Goal: Submit feedback/report problem: Submit feedback/report problem

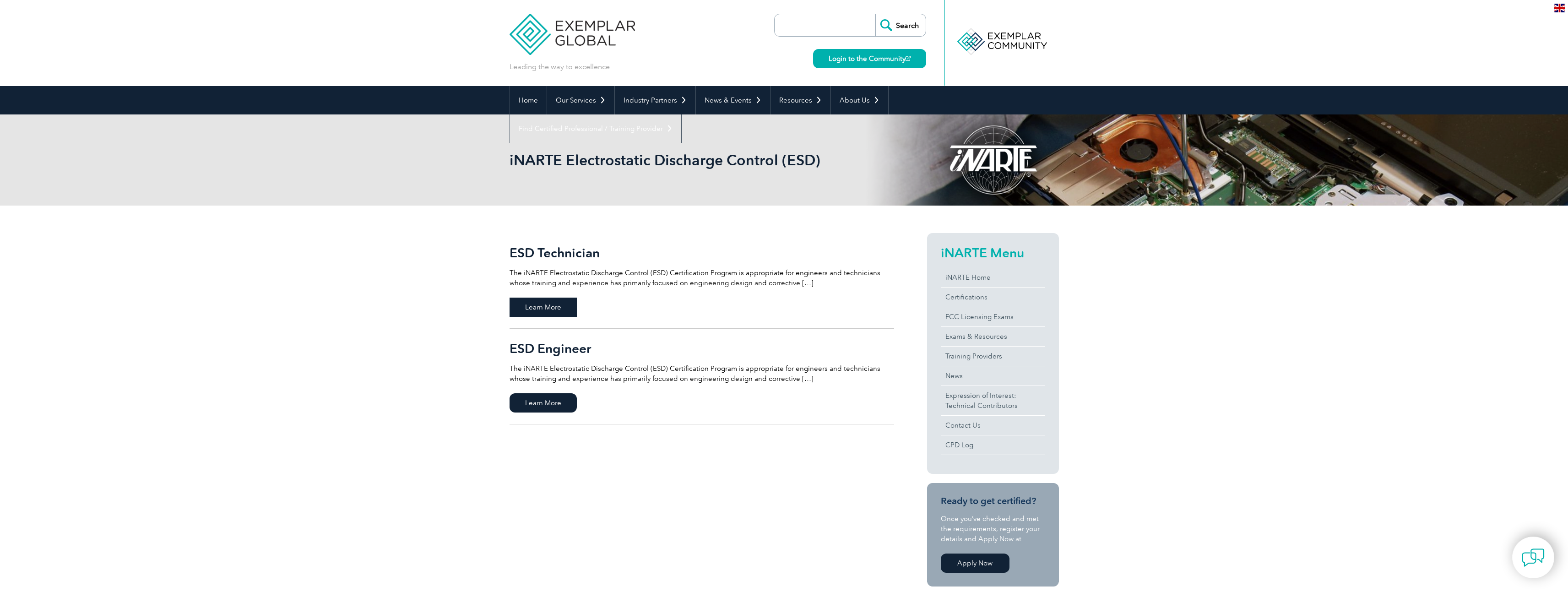
click at [562, 307] on span "Learn More" at bounding box center [543, 307] width 67 height 19
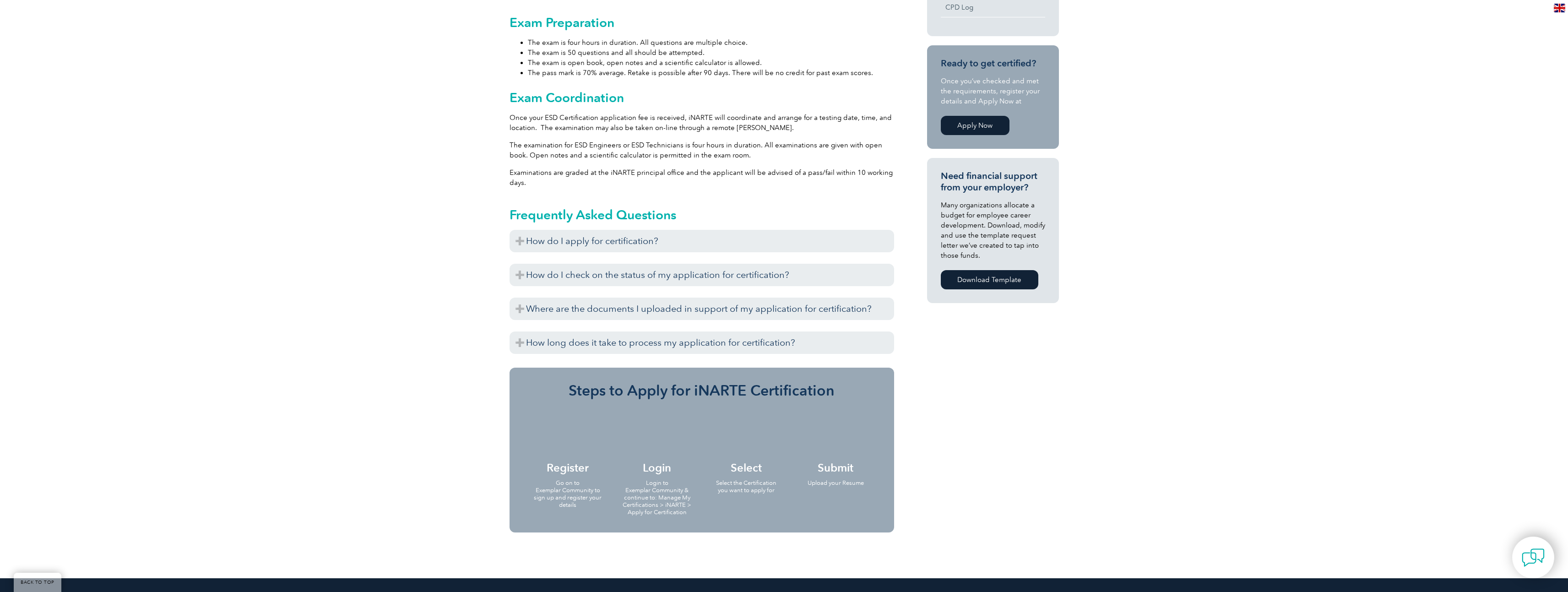
scroll to position [412, 0]
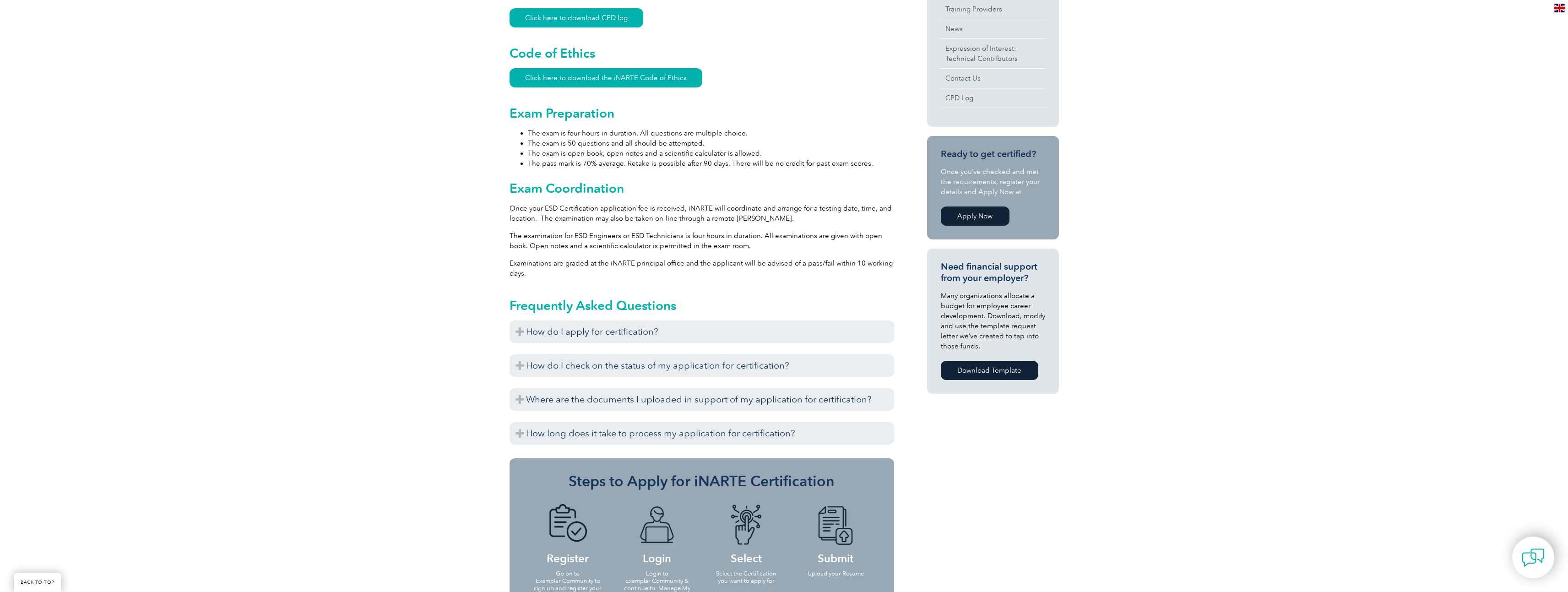
drag, startPoint x: 570, startPoint y: 141, endPoint x: 758, endPoint y: 141, distance: 188.0
click at [758, 148] on li "The exam is open book, open notes and a scientific calculator is allowed." at bounding box center [710, 153] width 366 height 10
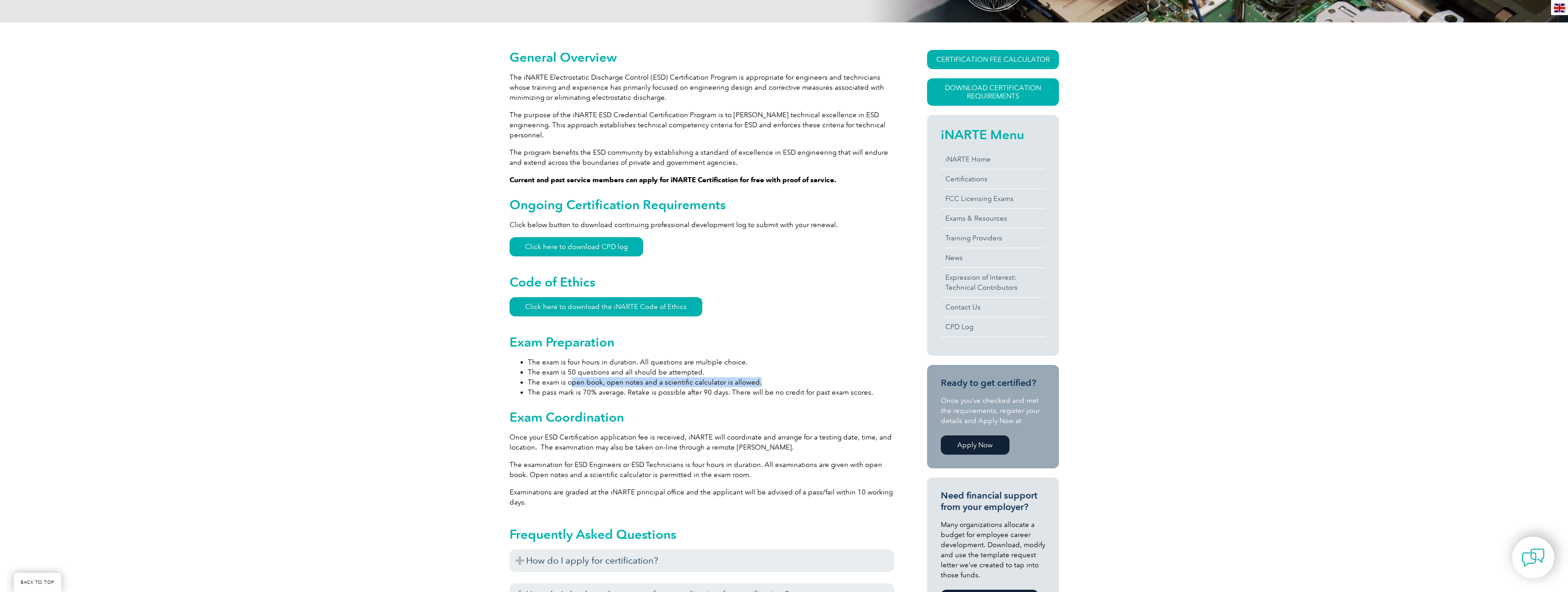
scroll to position [0, 0]
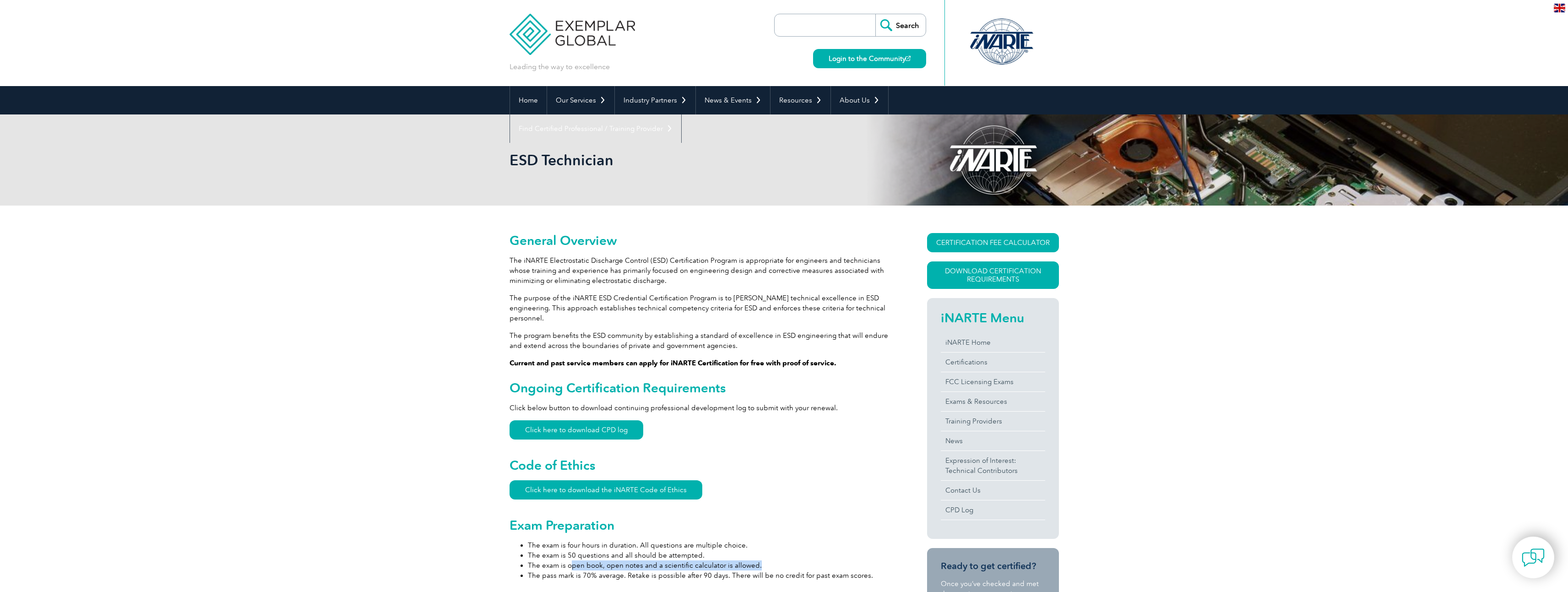
drag, startPoint x: 519, startPoint y: 157, endPoint x: 619, endPoint y: 158, distance: 100.0
click at [619, 158] on h1 "ESD Technician" at bounding box center [686, 160] width 352 height 18
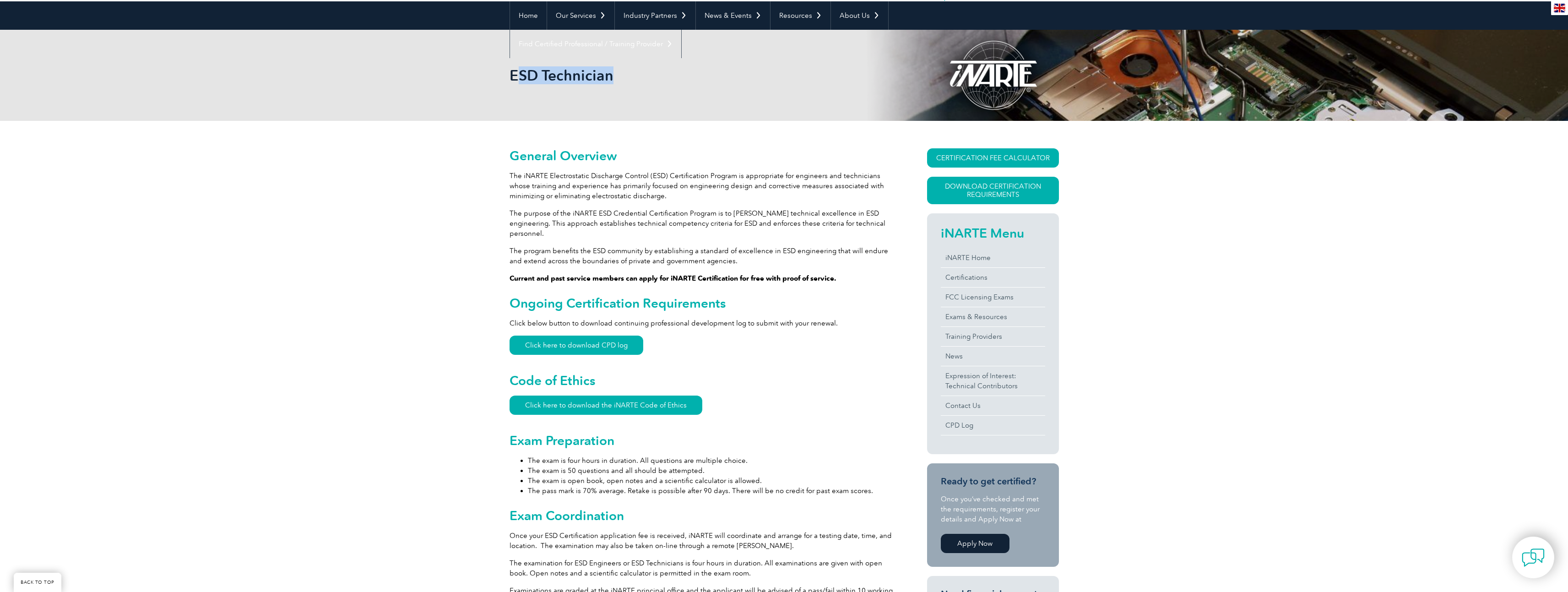
scroll to position [137, 0]
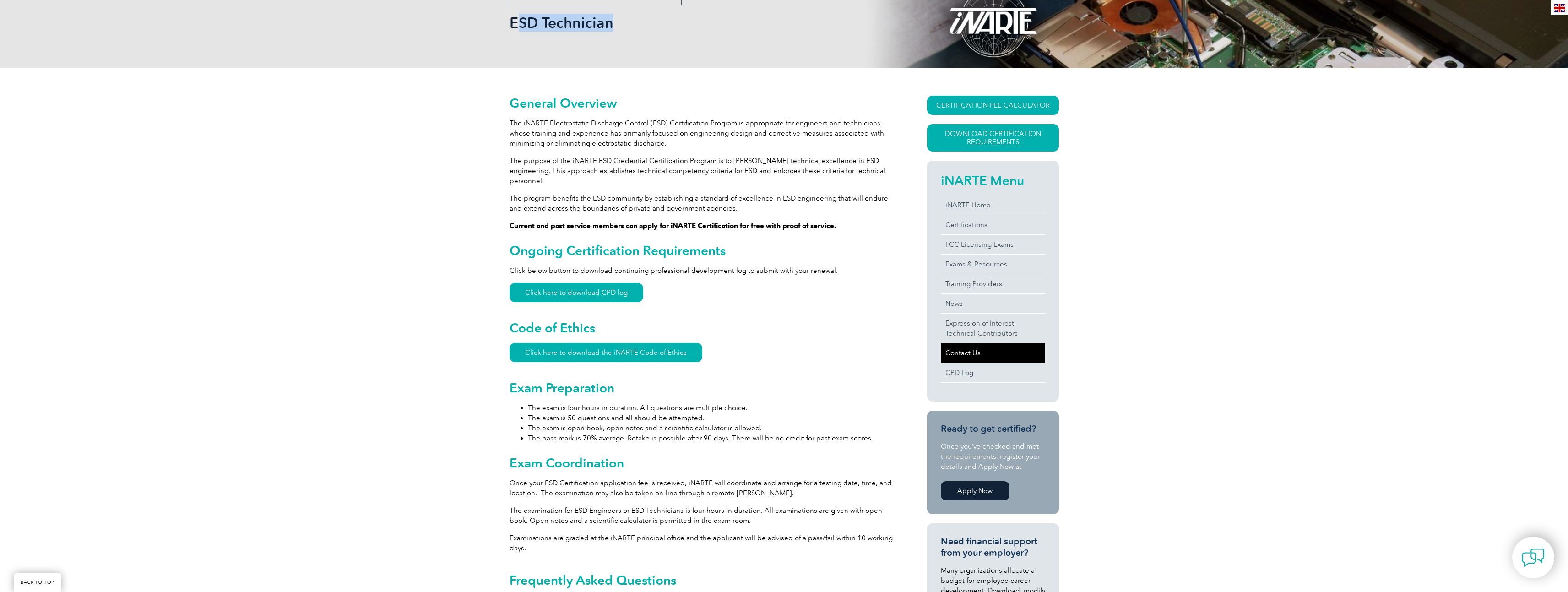
click at [954, 352] on link "Contact Us" at bounding box center [993, 353] width 105 height 19
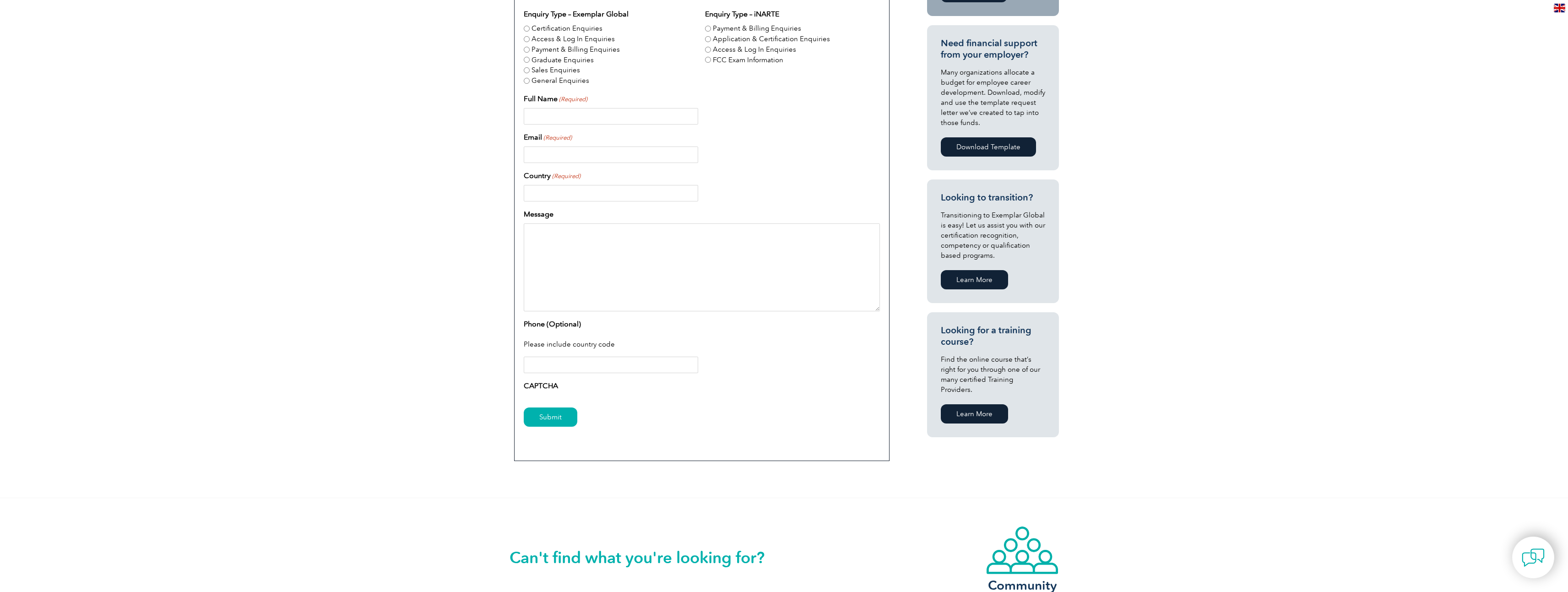
scroll to position [45, 0]
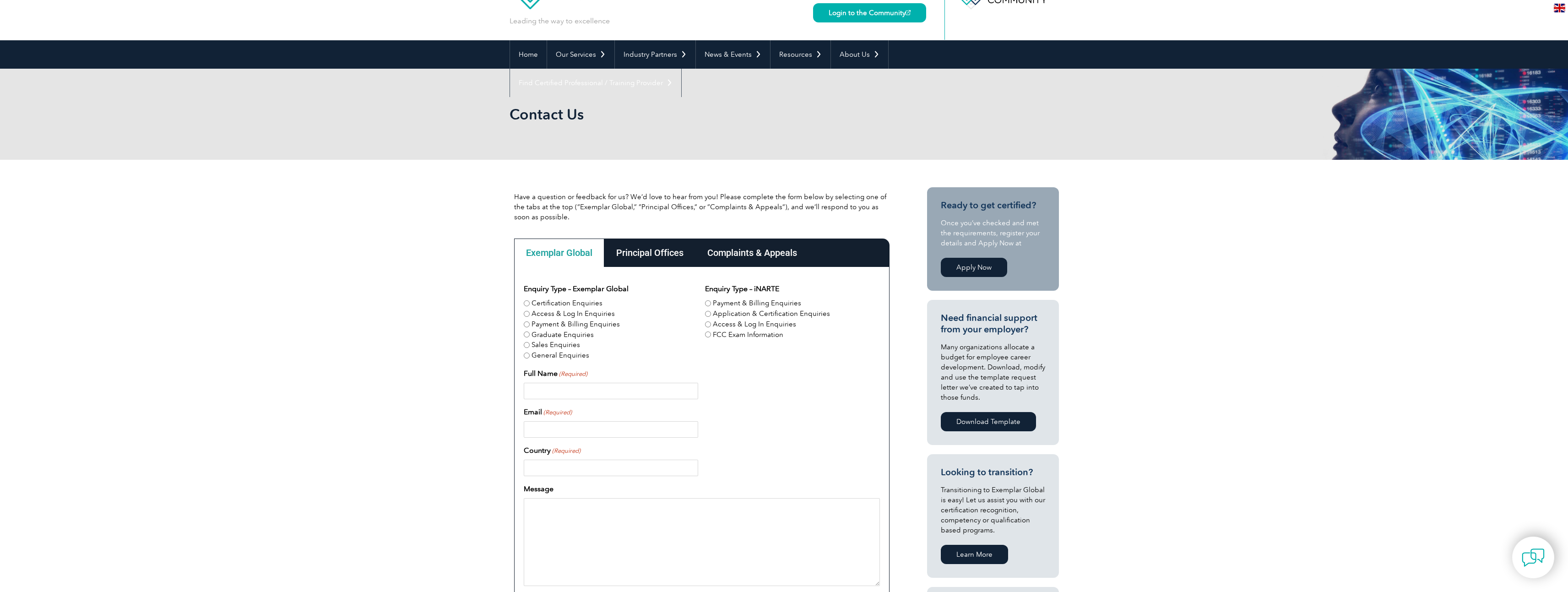
drag, startPoint x: 644, startPoint y: 248, endPoint x: 650, endPoint y: 257, distance: 10.8
click at [650, 257] on div "Principal Offices" at bounding box center [650, 253] width 91 height 29
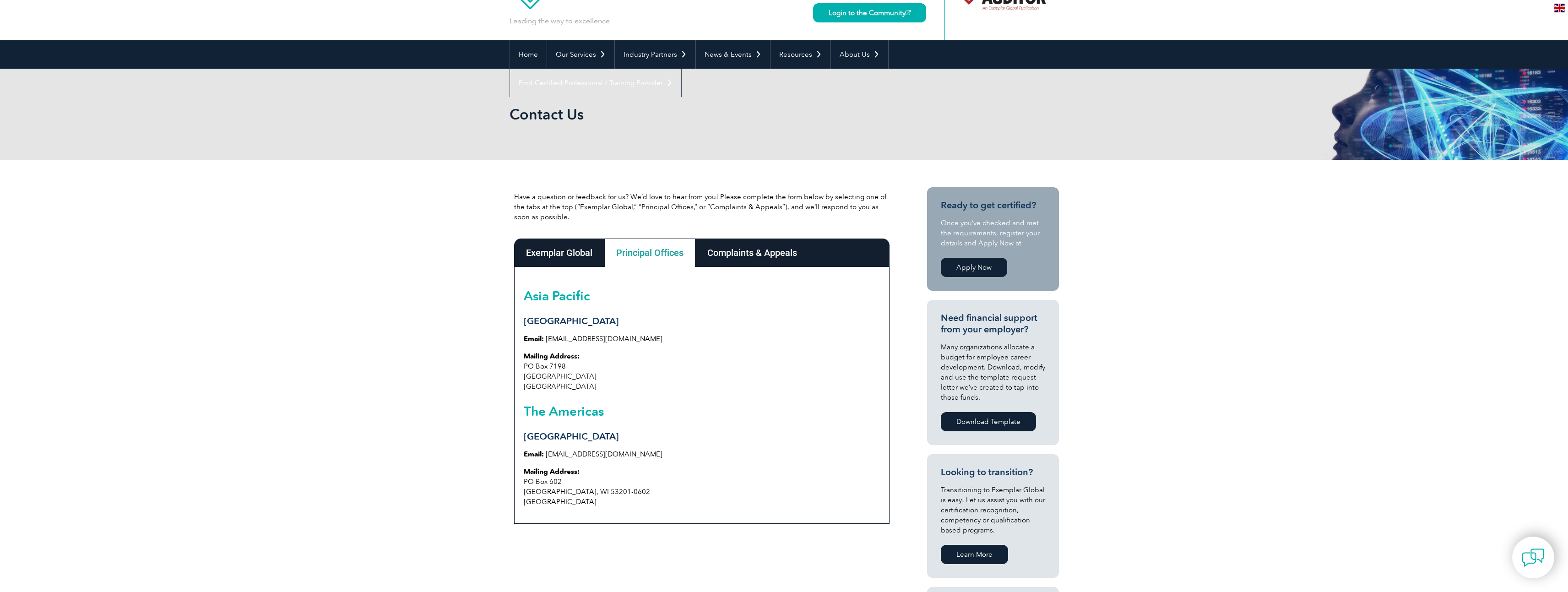
click at [762, 257] on div "Complaints & Appeals" at bounding box center [751, 253] width 113 height 29
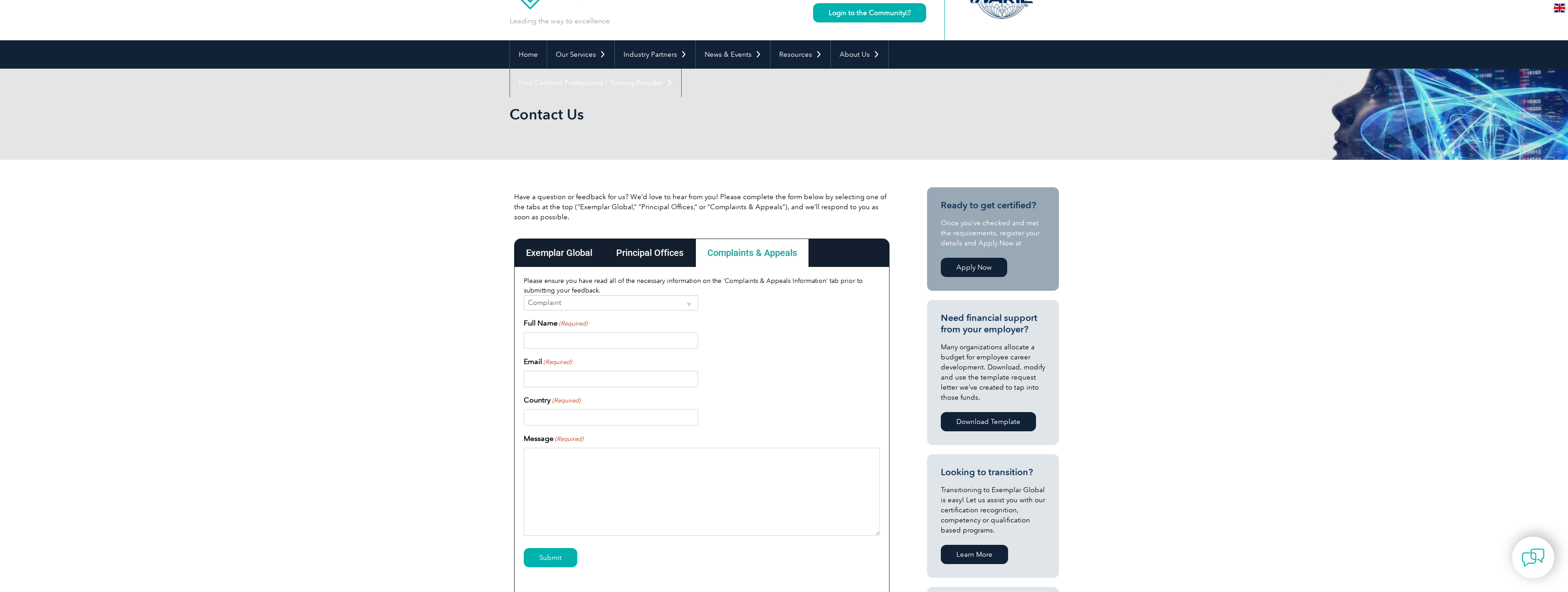
click at [660, 254] on div "Principal Offices" at bounding box center [650, 253] width 91 height 29
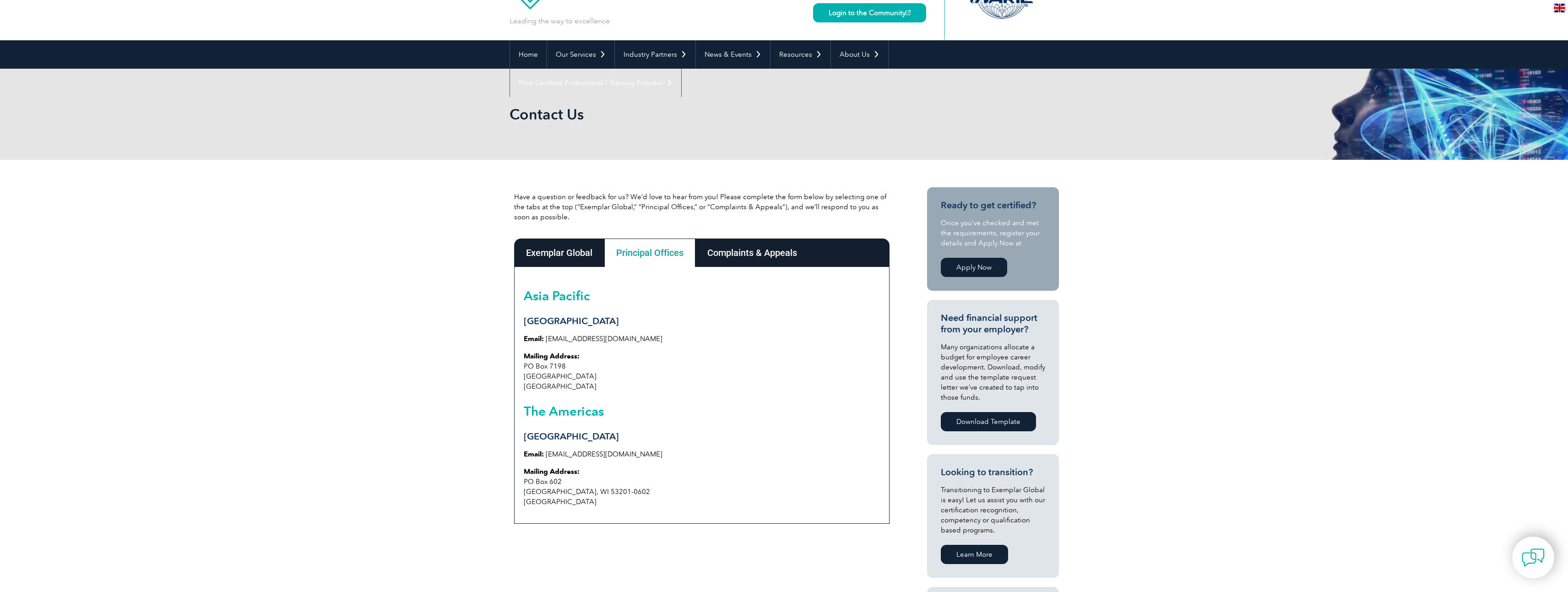
click at [569, 250] on div "Exemplar Global" at bounding box center [559, 253] width 90 height 29
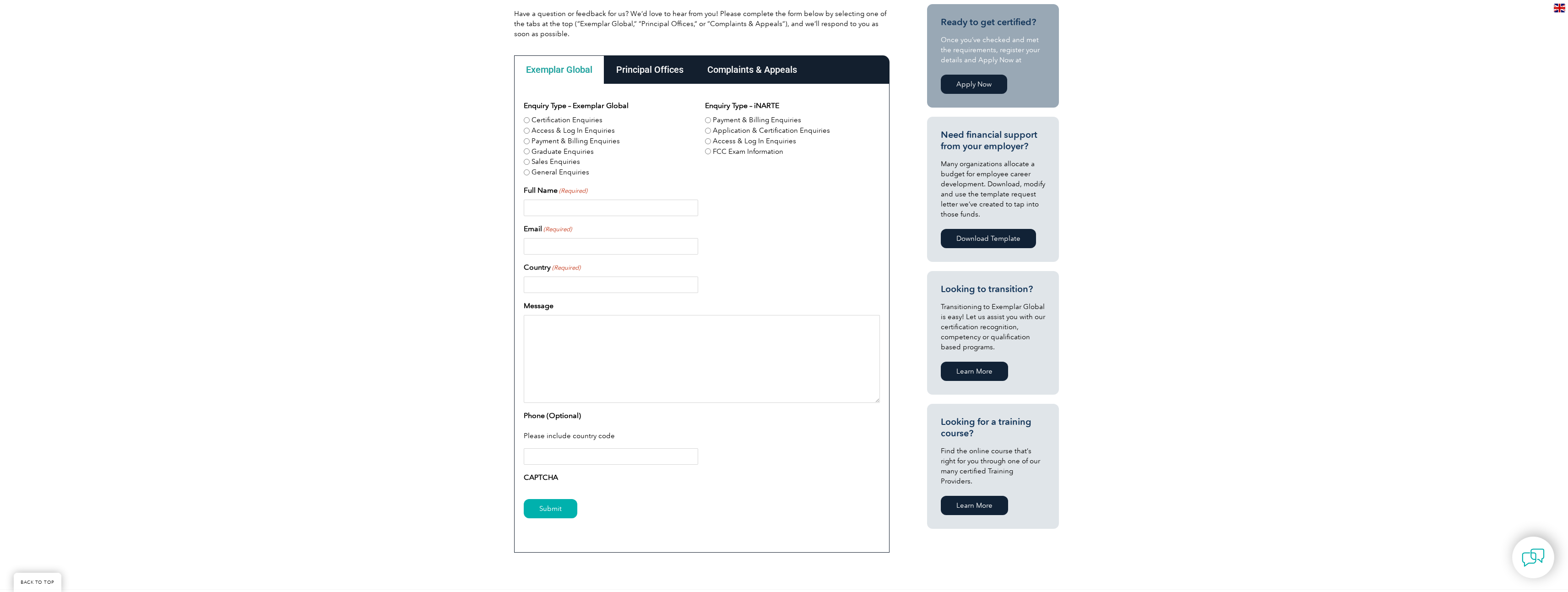
scroll to position [366, 0]
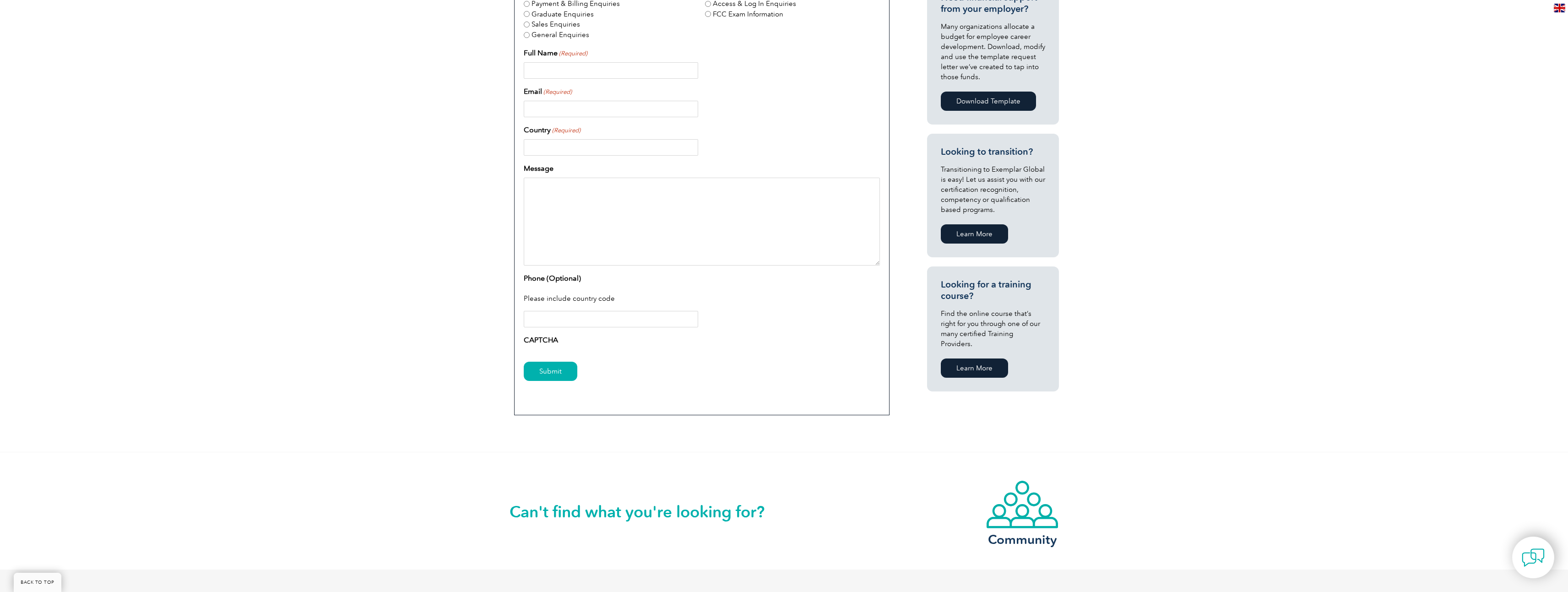
click at [582, 320] on input "Phone (Optional)" at bounding box center [610, 319] width 174 height 16
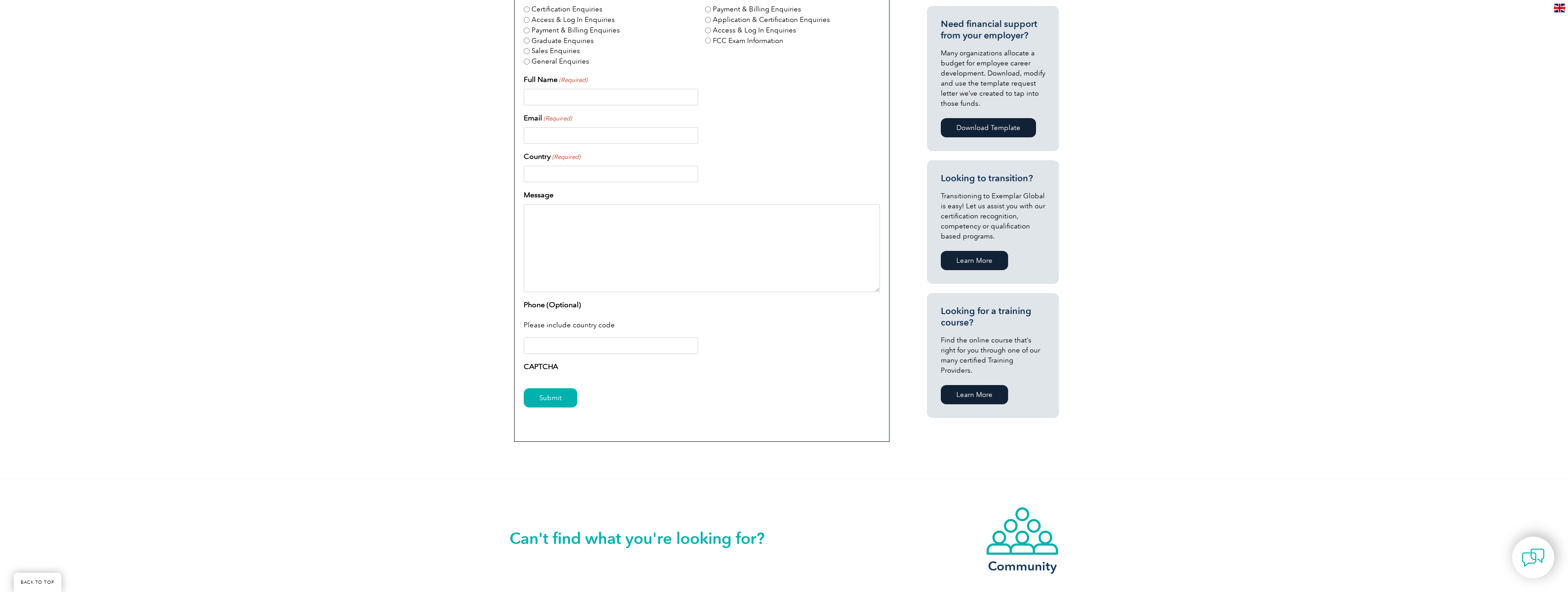
scroll to position [137, 0]
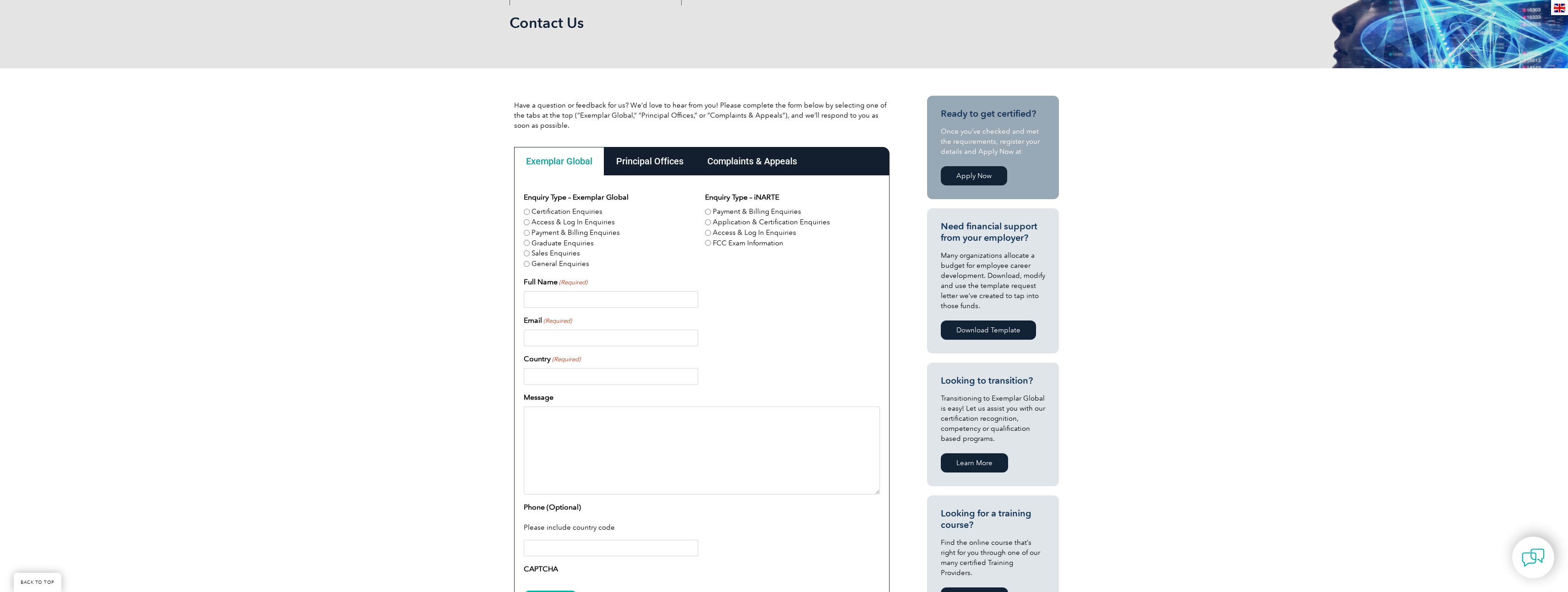
click at [709, 221] on input "Application & Certification Enquiries" at bounding box center [707, 222] width 6 height 6
radio input "true"
click at [710, 210] on input "Payment & Billing Enquiries" at bounding box center [707, 211] width 6 height 6
radio input "true"
click at [710, 210] on input "Payment & Billing Enquiries" at bounding box center [707, 211] width 6 height 6
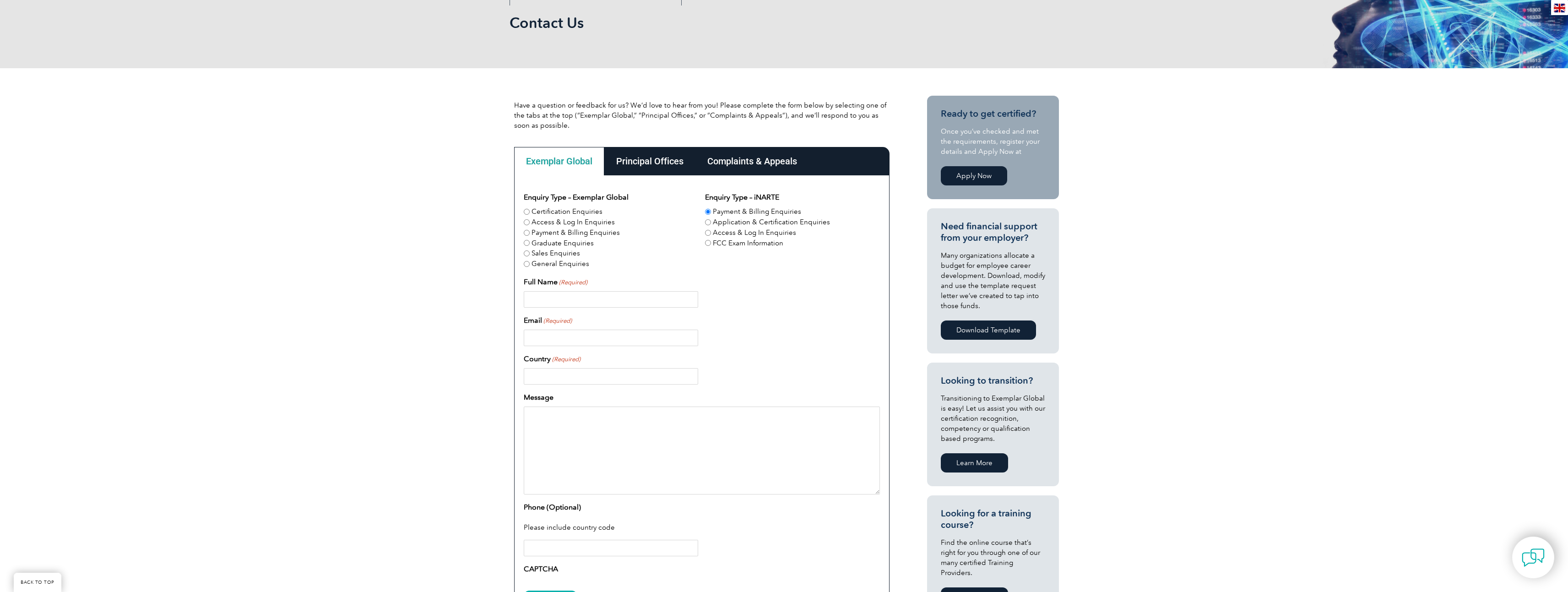
click at [709, 224] on input "Application & Certification Enquiries" at bounding box center [707, 222] width 6 height 6
radio input "true"
click at [591, 213] on label "Certification Enquiries" at bounding box center [567, 212] width 71 height 11
click at [529, 213] on input "Certification Enquiries" at bounding box center [526, 211] width 6 height 6
radio input "true"
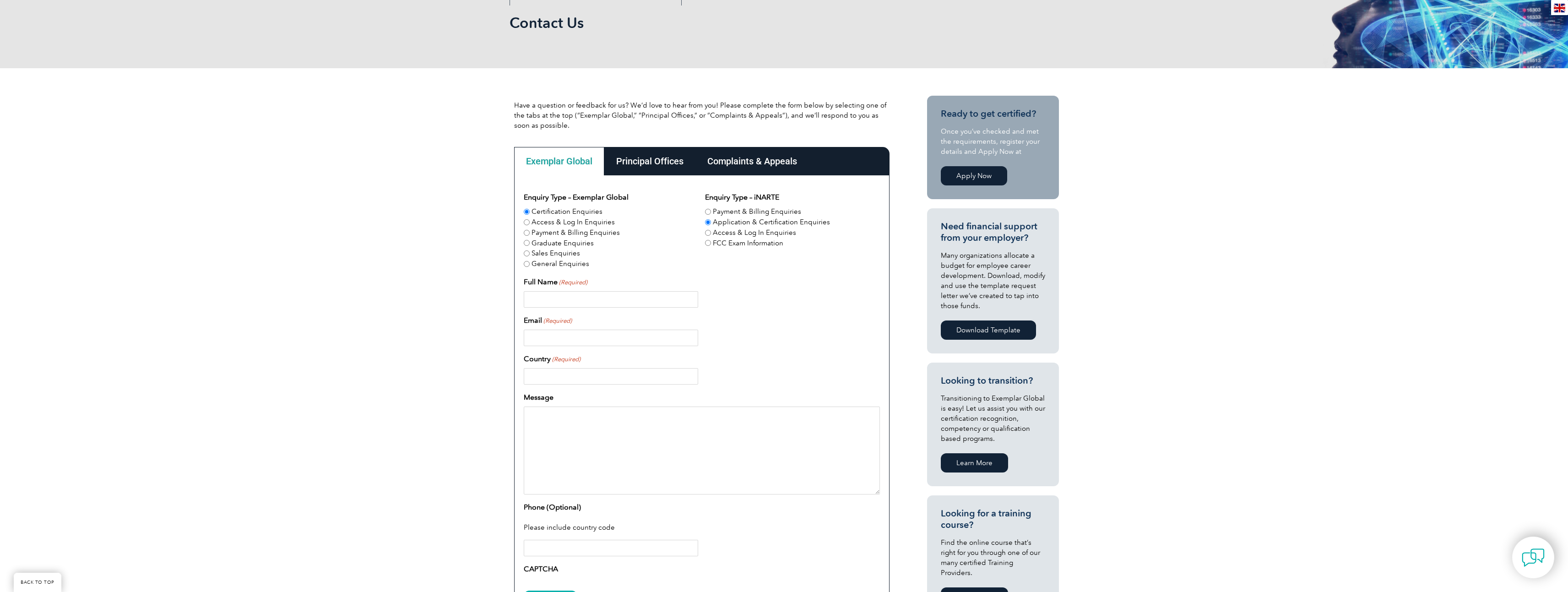
click at [572, 300] on input "Full Name (Required)" at bounding box center [610, 299] width 174 height 16
click at [553, 297] on input "Joshua collins" at bounding box center [610, 299] width 174 height 16
type input "[PERSON_NAME]"
click at [563, 330] on input "Email (Required)" at bounding box center [610, 338] width 174 height 16
type input "[PERSON_NAME][DOMAIN_NAME][EMAIL_ADDRESS][DOMAIN_NAME]"
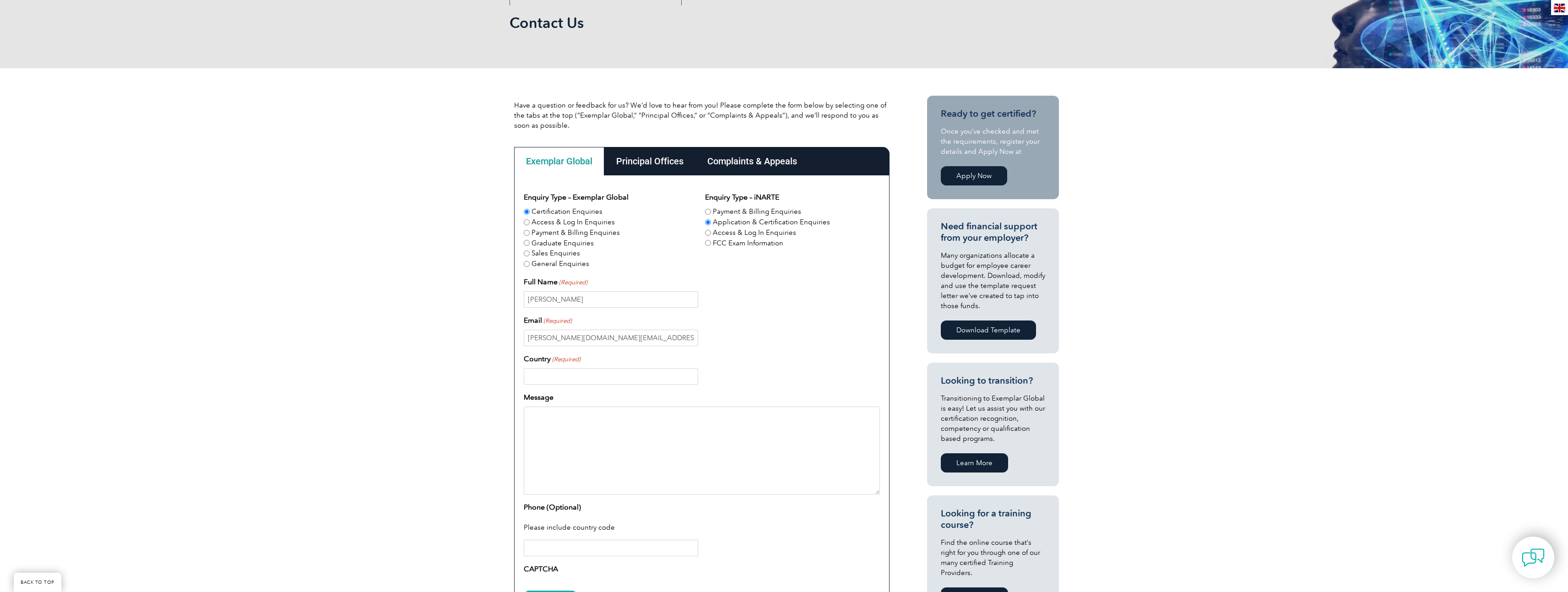
click at [573, 377] on input "Country (Required)" at bounding box center [610, 376] width 174 height 16
type input "[GEOGRAPHIC_DATA]"
click at [574, 415] on textarea "Message" at bounding box center [701, 450] width 356 height 88
click at [561, 413] on textarea "Message" at bounding box center [701, 450] width 356 height 88
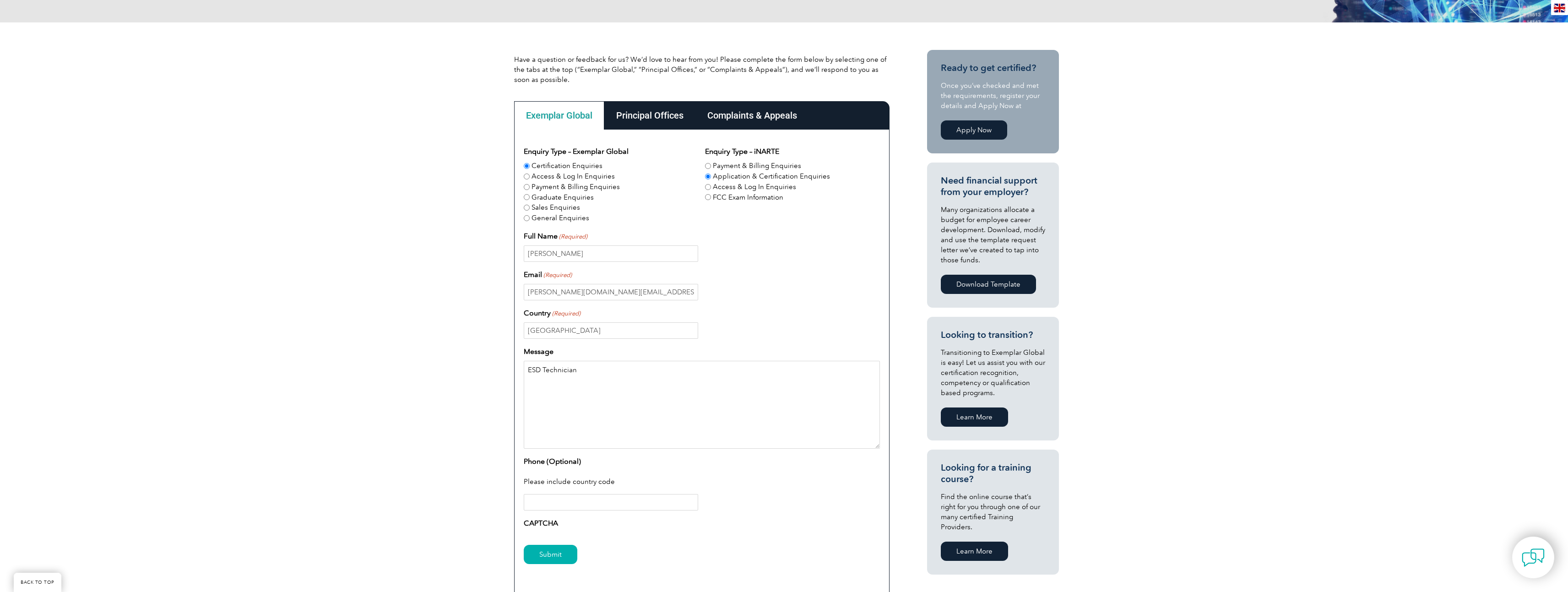
type textarea "ESD Technician"
click at [550, 502] on input "Phone (Optional)" at bounding box center [610, 502] width 174 height 16
type input "3"
click at [591, 500] on input "Phone (Optional)" at bounding box center [610, 502] width 174 height 16
click at [540, 500] on input "Phone (Optional)" at bounding box center [610, 502] width 174 height 16
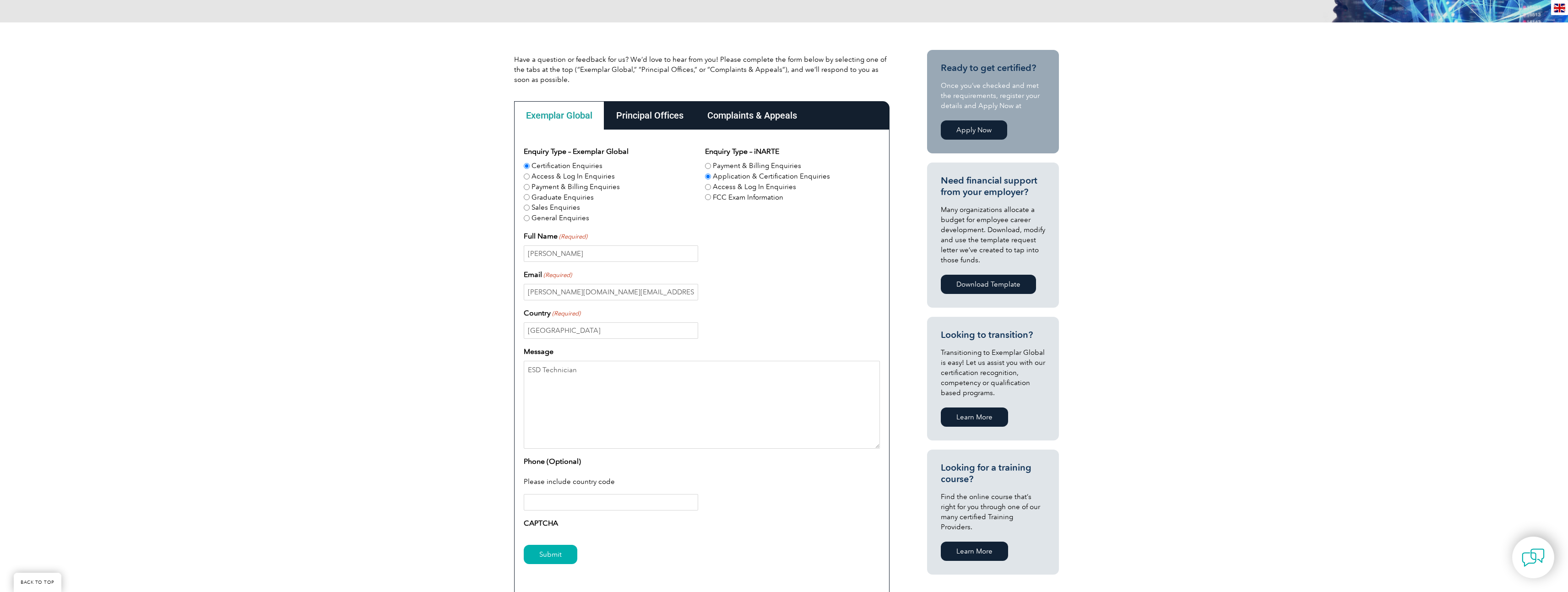
paste input "[PHONE_NUMBER]"
click at [528, 504] on input "[PHONE_NUMBER]" at bounding box center [610, 502] width 174 height 16
type input "1-706-791-0370"
click at [643, 530] on div "CAPTCHA" at bounding box center [701, 525] width 356 height 15
click at [561, 416] on textarea "ESD Technician" at bounding box center [701, 404] width 356 height 88
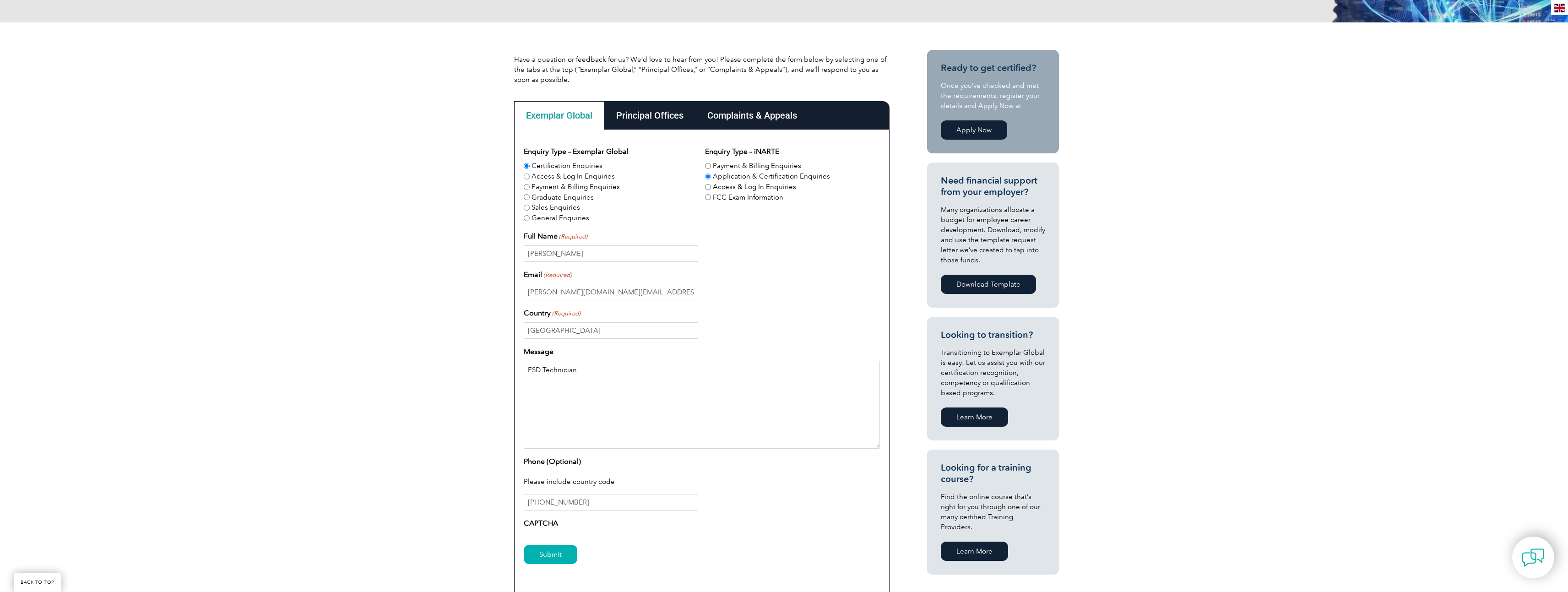
click at [527, 371] on textarea "ESD Technician" at bounding box center [701, 404] width 356 height 88
click at [574, 367] on textarea "Im in the USA ESD Technician" at bounding box center [701, 404] width 356 height 88
click at [739, 367] on textarea "I'm in the USA and there is a new technician badge we can acheive ESD Technician" at bounding box center [701, 404] width 356 height 88
click at [734, 371] on textarea "I'm in the USA and there is a new technician badge we can achieve one of the ce…" at bounding box center [701, 404] width 356 height 88
click at [772, 375] on textarea "I'm in the USA and there is a new technician badge we can achieve if I have mul…" at bounding box center [701, 404] width 356 height 88
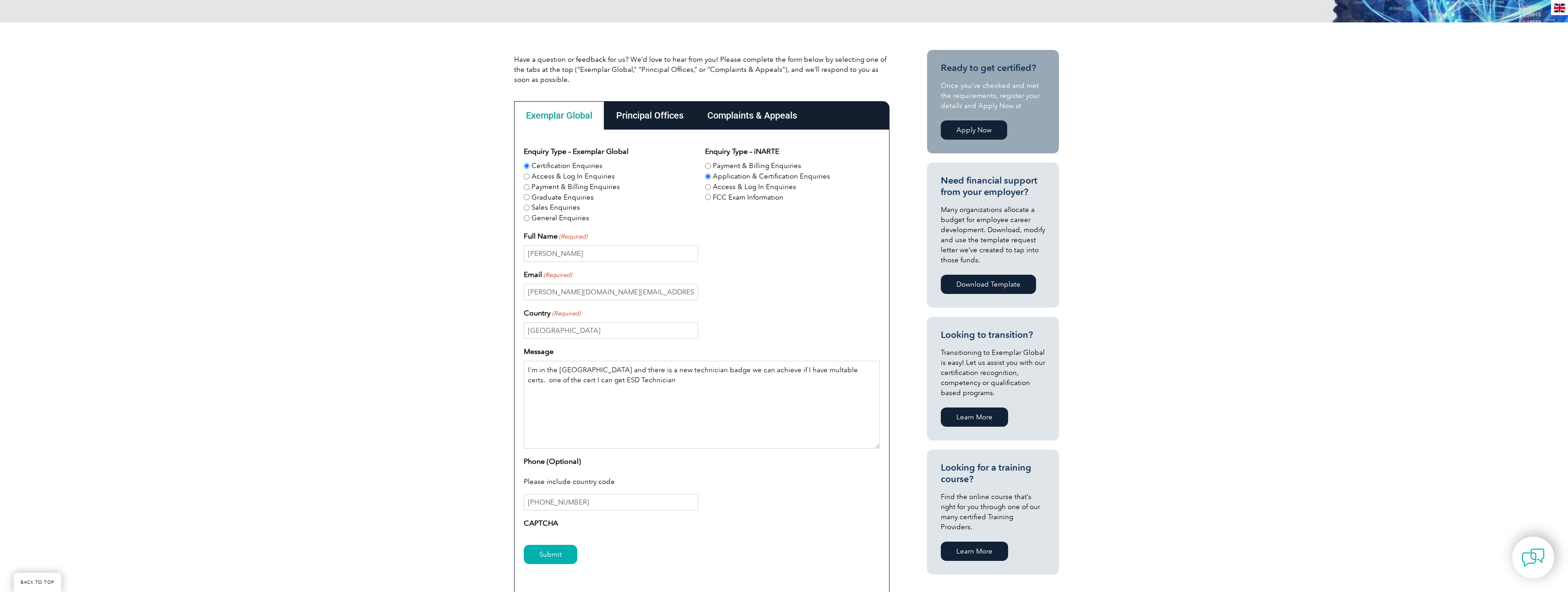
click at [779, 369] on textarea "I'm in the USA and there is a new technician badge we can achieve if I have mul…" at bounding box center [701, 404] width 356 height 88
click at [783, 369] on textarea "I'm in the USA and there is a new technician badge we can achieve if I have mul…" at bounding box center [701, 404] width 356 height 88
drag, startPoint x: 787, startPoint y: 368, endPoint x: 772, endPoint y: 367, distance: 15.0
click at [772, 367] on textarea "I'm in the USA and there is a new technician badge we can achieve if I have mul…" at bounding box center [701, 404] width 356 height 88
click at [813, 366] on textarea "I'm in the USA and there is a new technician badge we can achieve if I have mut…" at bounding box center [701, 404] width 356 height 88
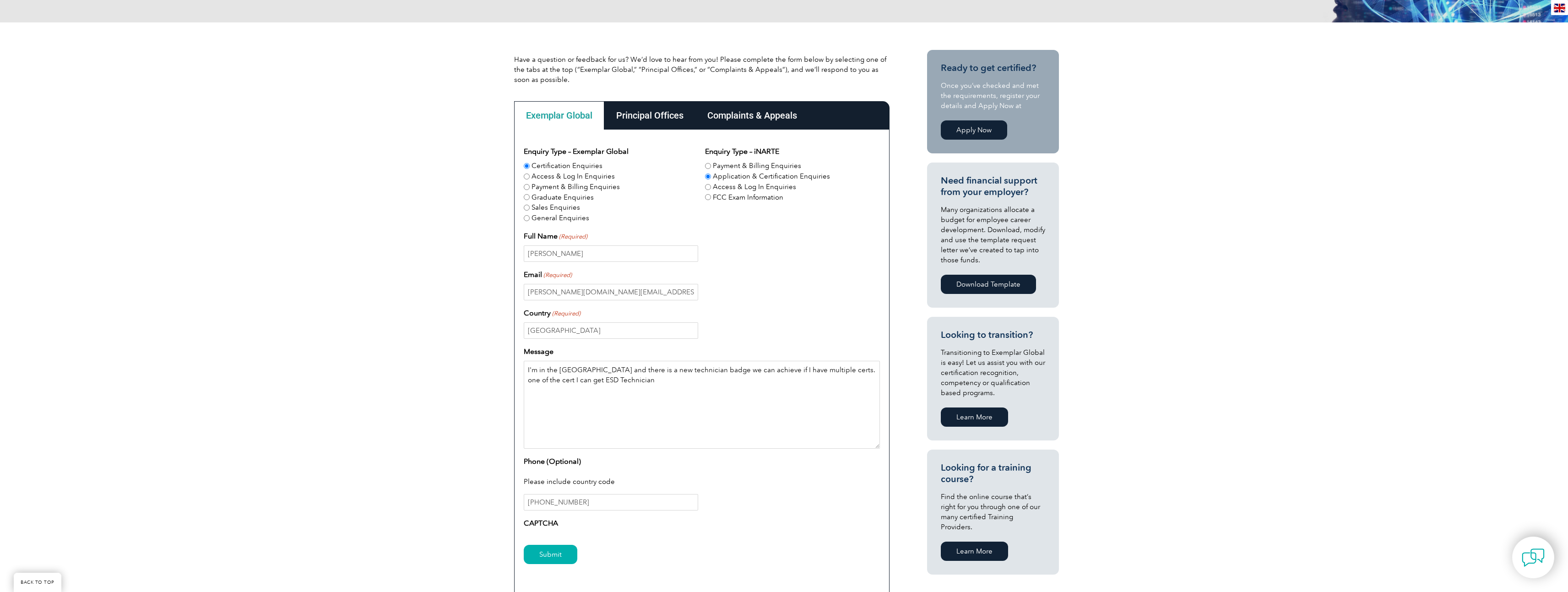
click at [812, 369] on textarea "I'm in the USA and there is a new technician badge we can achieve if I have mul…" at bounding box center [701, 404] width 356 height 88
click at [538, 379] on textarea "I'm in the USA and there is a new technician badge we can achieve if I have mul…" at bounding box center [701, 404] width 356 height 88
click at [622, 380] on textarea "I'm in the USA and there is a new technician badge we can achieve if I have mul…" at bounding box center [701, 404] width 356 height 88
click at [796, 382] on textarea "I'm in the USA and there is a new technician badge we can achieve if I have mul…" at bounding box center [701, 404] width 356 height 88
drag, startPoint x: 608, startPoint y: 382, endPoint x: 563, endPoint y: 379, distance: 45.1
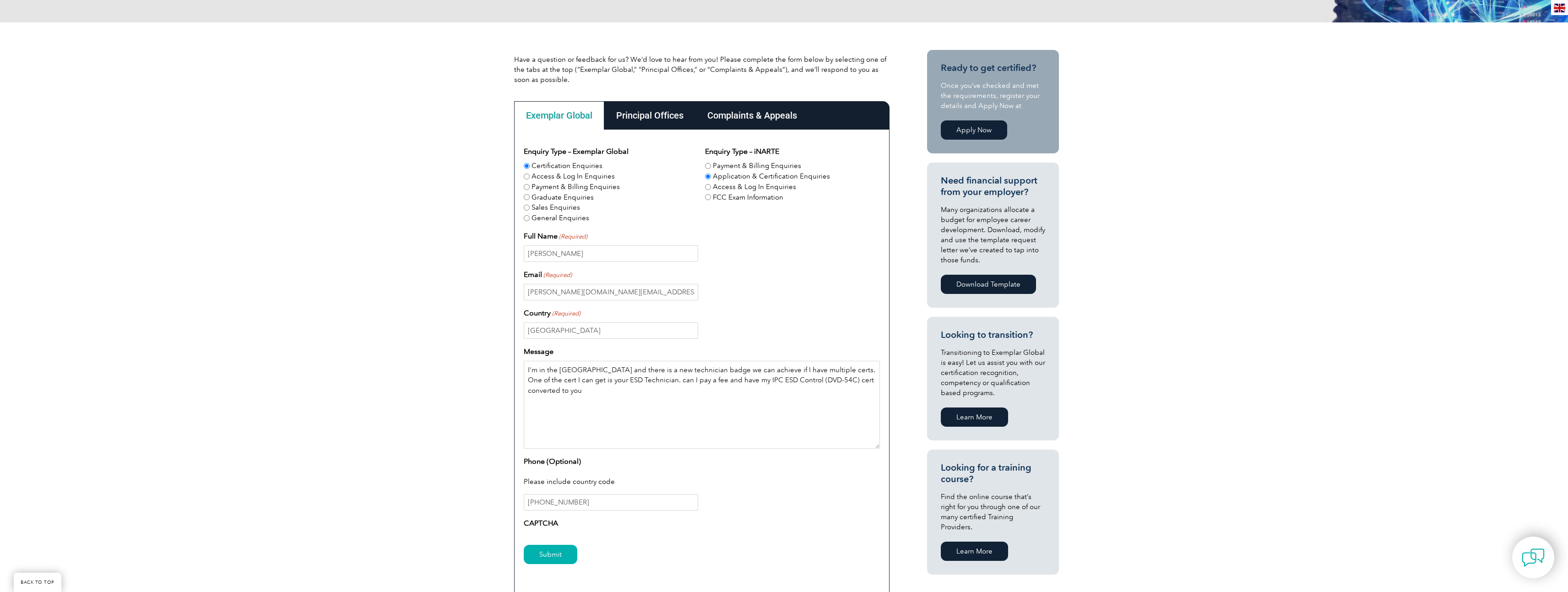
click at [563, 379] on textarea "I'm in the USA and there is a new technician badge we can achieve if I have mul…" at bounding box center [701, 404] width 356 height 88
drag, startPoint x: 865, startPoint y: 383, endPoint x: 865, endPoint y: 377, distance: 6.0
click at [865, 377] on textarea "I'm in the USA and there is a new technician badge we can achieve if I have mul…" at bounding box center [701, 404] width 356 height 88
click at [858, 382] on textarea "I'm in the USA and there is a new technician badge we can achieve if I have mul…" at bounding box center [701, 404] width 356 height 88
click at [854, 379] on textarea "I'm in the USA and there is a new technician badge we can achieve if I have mul…" at bounding box center [701, 404] width 356 height 88
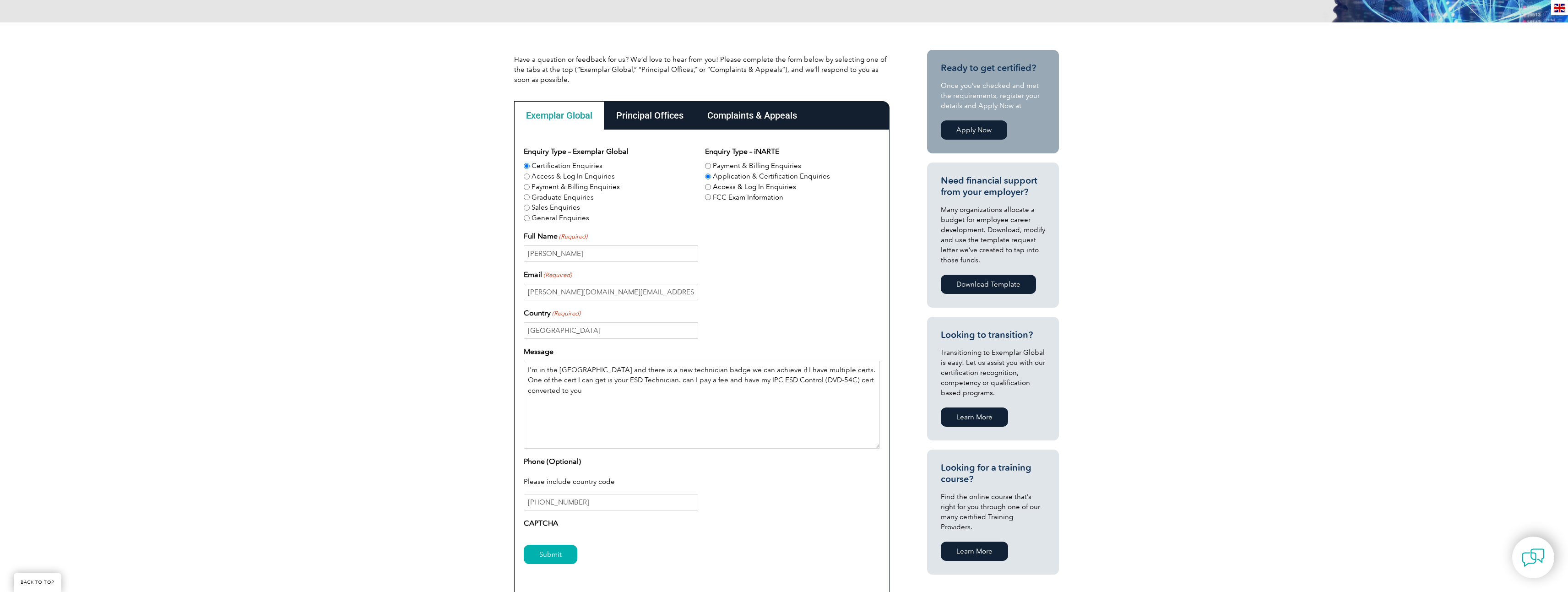
click at [855, 380] on textarea "I'm in the USA and there is a new technician badge we can achieve if I have mul…" at bounding box center [701, 404] width 356 height 88
paste textarea "ESD Technician"
click at [612, 381] on textarea "I'm in the USA and there is a new technician badge we can achieve if I have mul…" at bounding box center [701, 404] width 356 height 88
click at [612, 380] on textarea "I'm in the USA and there is a new technician badge we can achieve if I have mul…" at bounding box center [701, 404] width 356 height 88
click at [614, 380] on textarea "I'm in the USA and there is a new technician badge we can achieve if I have mul…" at bounding box center [701, 404] width 356 height 88
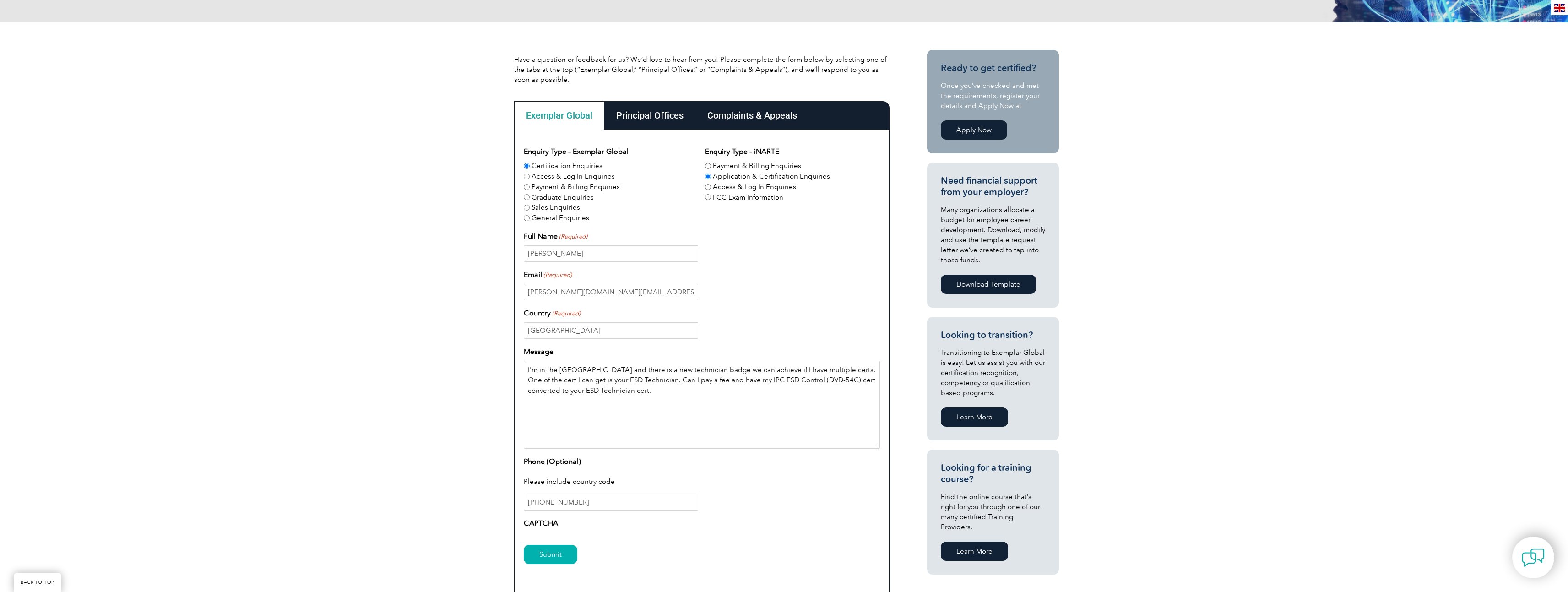
click at [576, 391] on textarea "I'm in the USA and there is a new technician badge we can achieve if I have mul…" at bounding box center [701, 404] width 356 height 88
drag, startPoint x: 582, startPoint y: 391, endPoint x: 521, endPoint y: 373, distance: 63.6
click at [521, 373] on div "Enquiry Type – Exemplar Global Certification Enquiries Access & Log In Enquirie…" at bounding box center [701, 364] width 375 height 469
click at [575, 403] on textarea "I'm in the USA and there is a new technician badge we can achieve if I have mul…" at bounding box center [701, 404] width 356 height 88
drag, startPoint x: 584, startPoint y: 399, endPoint x: 522, endPoint y: 369, distance: 68.9
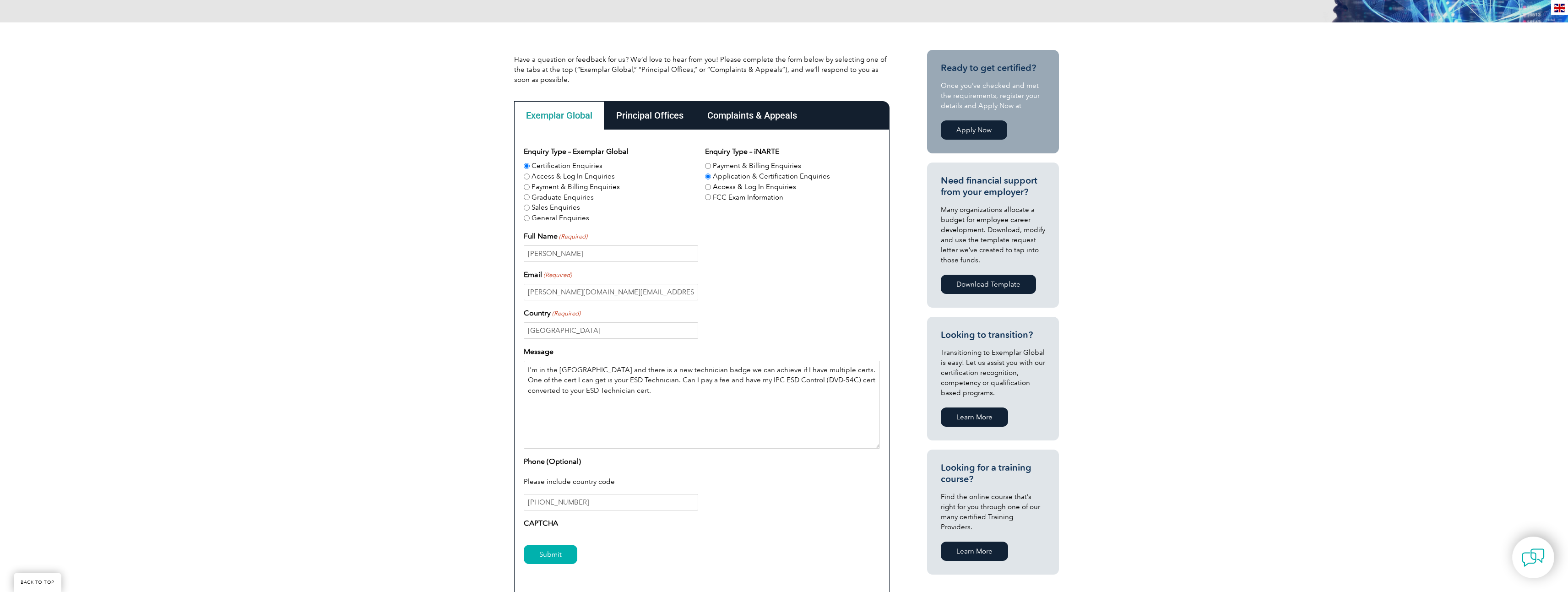
click at [522, 369] on div "Enquiry Type – Exemplar Global Certification Enquiries Access & Log In Enquirie…" at bounding box center [701, 364] width 375 height 469
paste textarea "am currently serving in the U.S. Army and pursuing the new Technician Badge pro…"
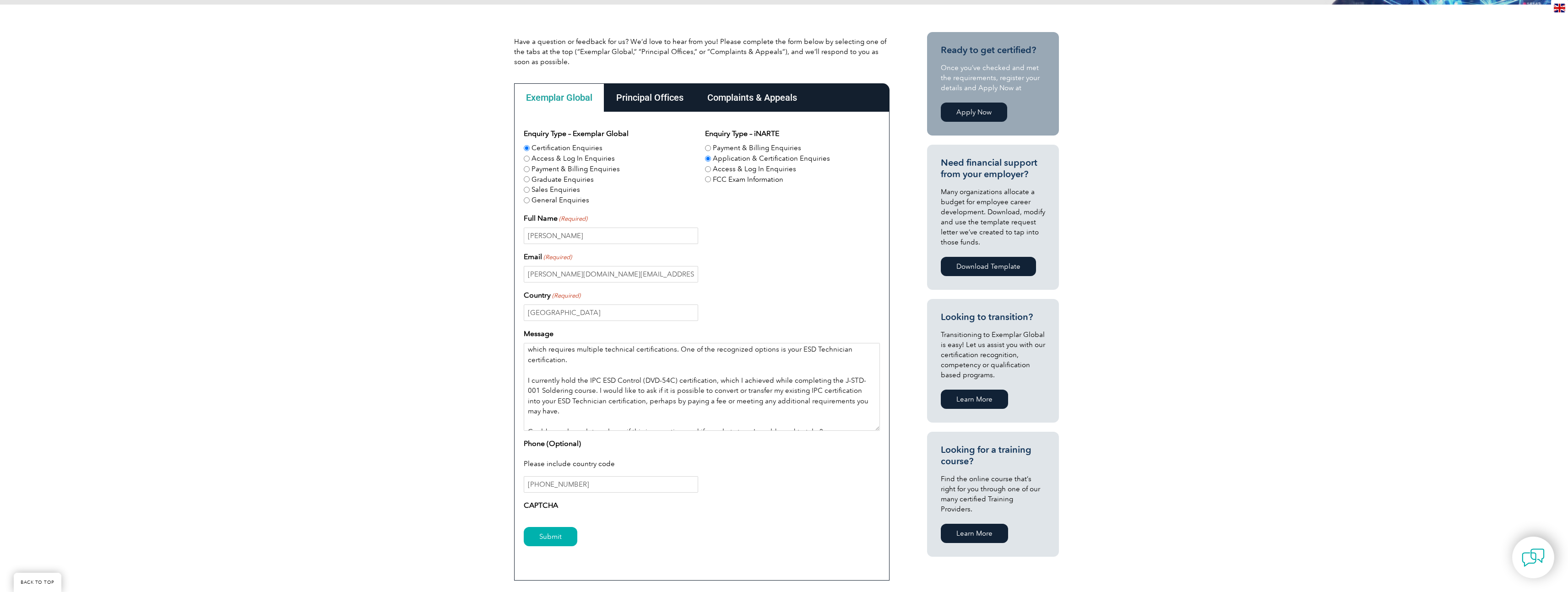
scroll to position [229, 0]
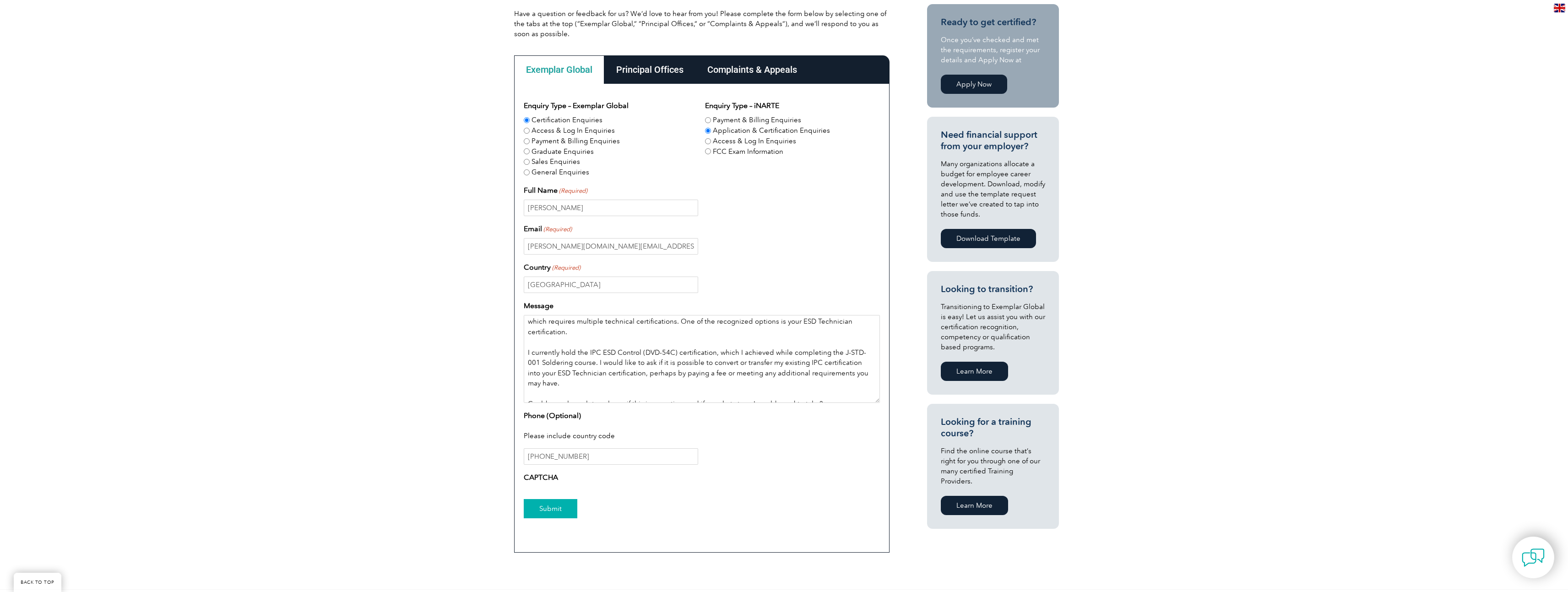
type textarea "I am currently serving in the [DEMOGRAPHIC_DATA] Army and pursuing the new Tech…"
click at [555, 506] on input "Submit" at bounding box center [550, 508] width 54 height 19
click at [561, 512] on input "Submit" at bounding box center [550, 508] width 54 height 19
click at [550, 511] on input "Submit" at bounding box center [550, 508] width 54 height 19
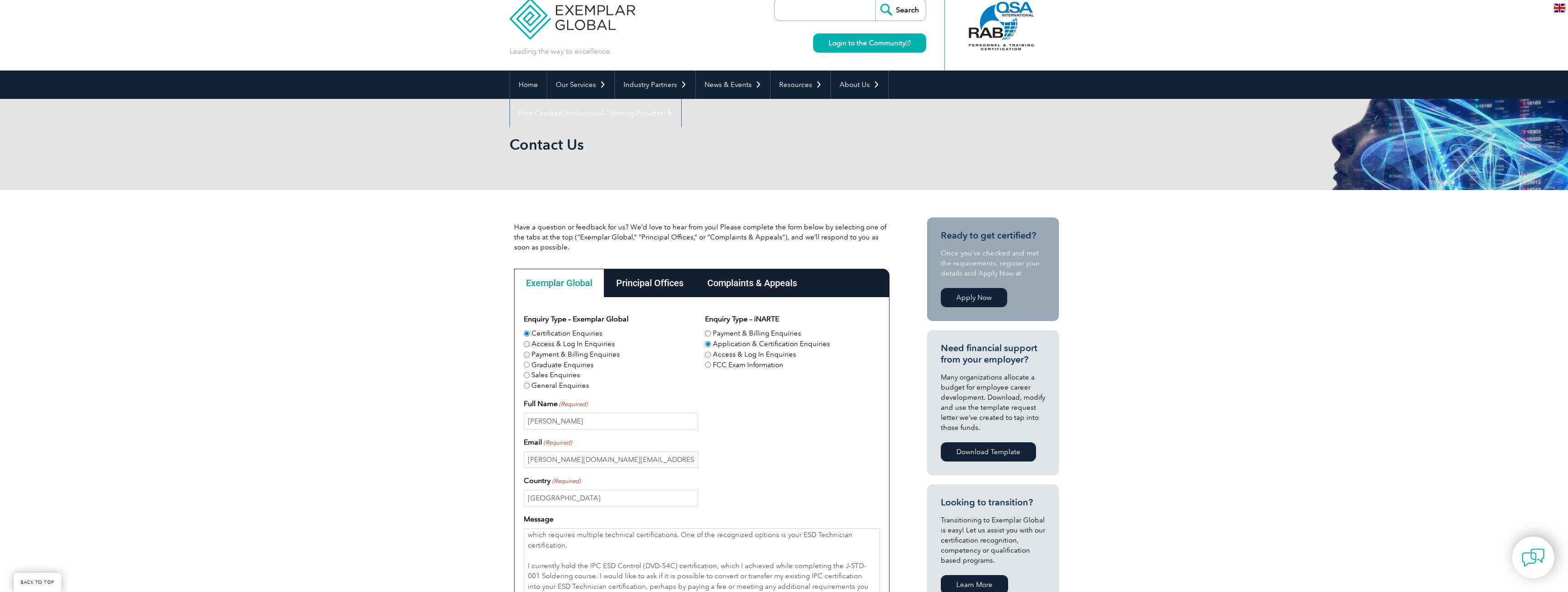
scroll to position [275, 0]
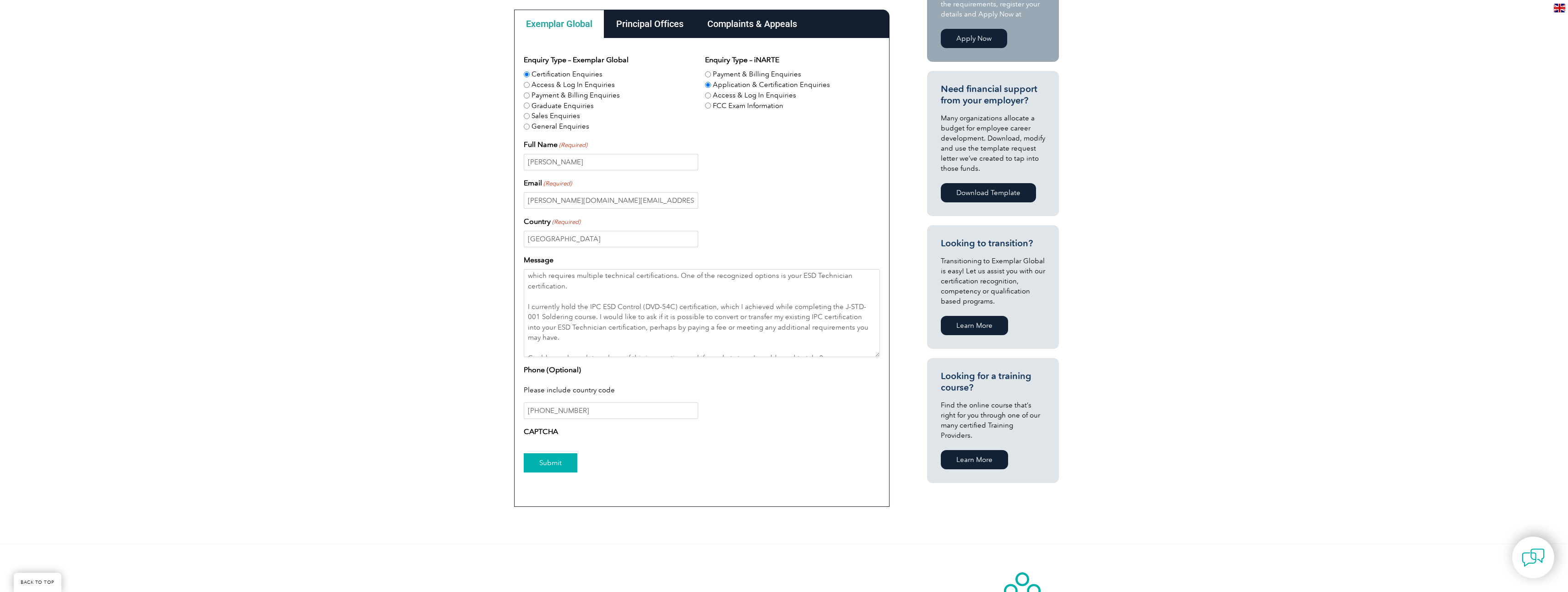
click at [560, 459] on input "Submit" at bounding box center [550, 463] width 54 height 19
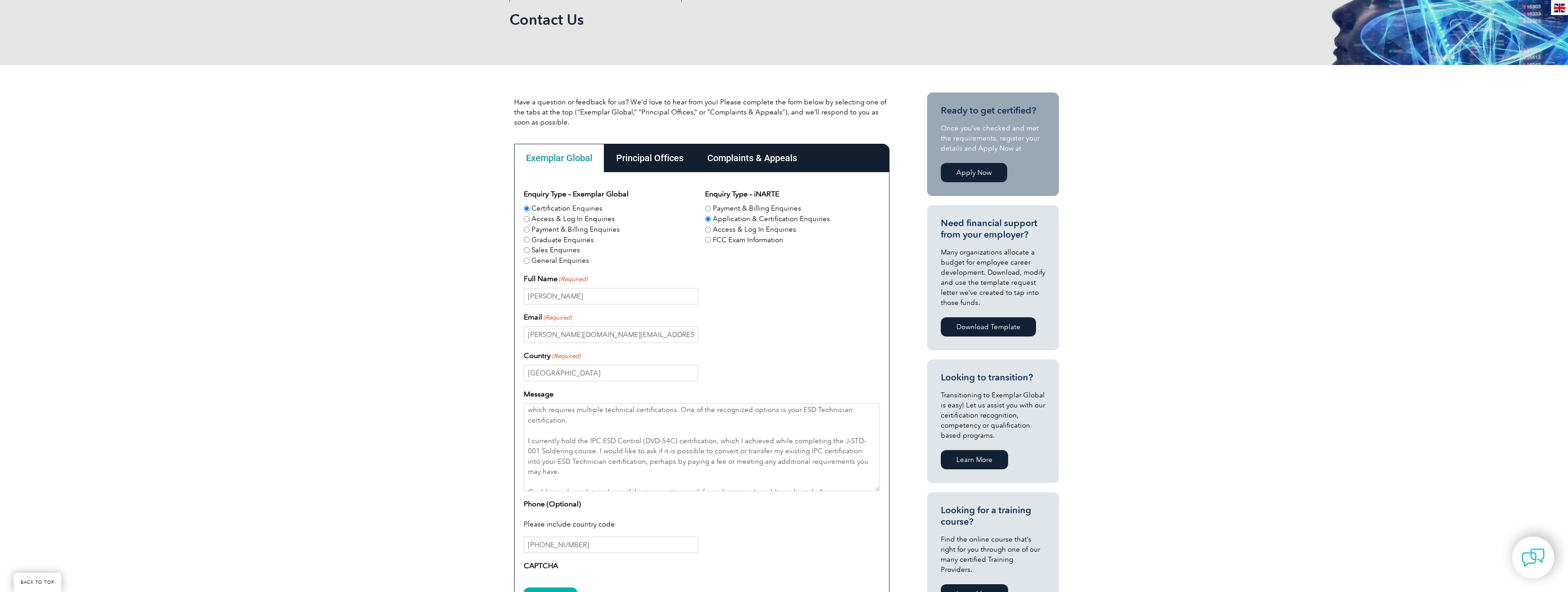
scroll to position [92, 0]
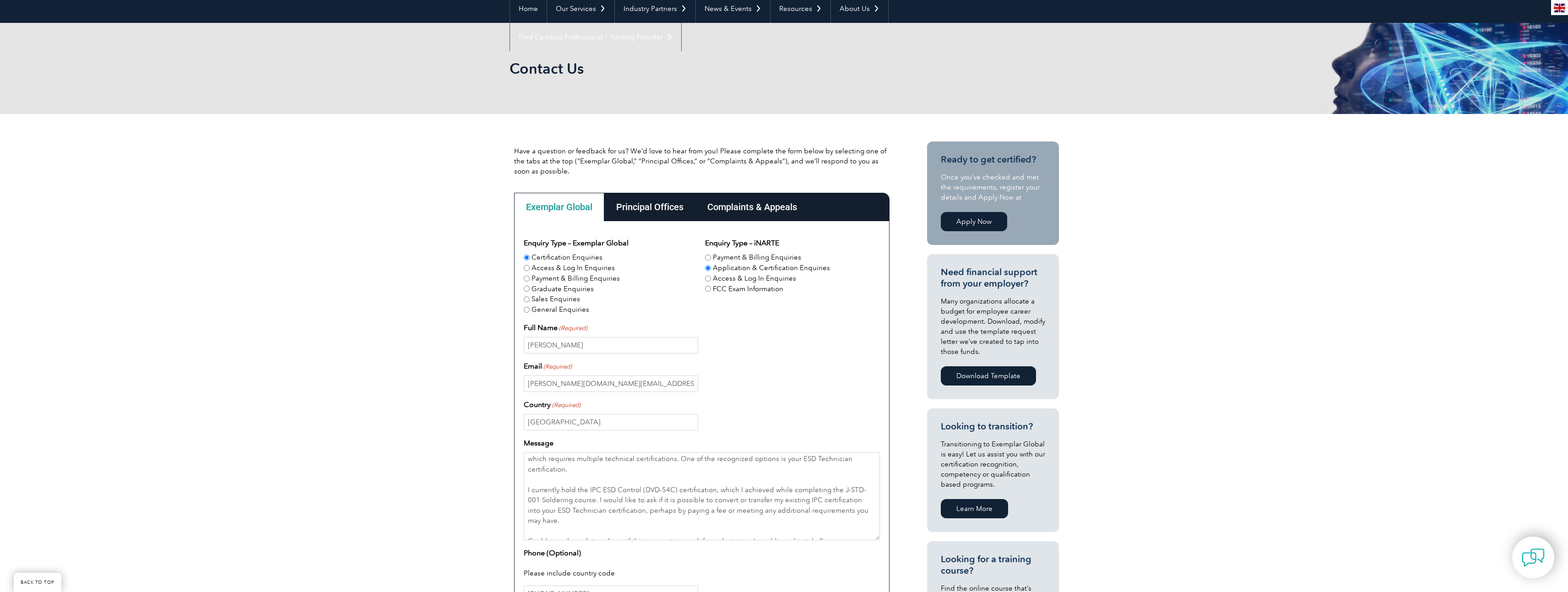
click at [652, 210] on div "Principal Offices" at bounding box center [650, 207] width 91 height 29
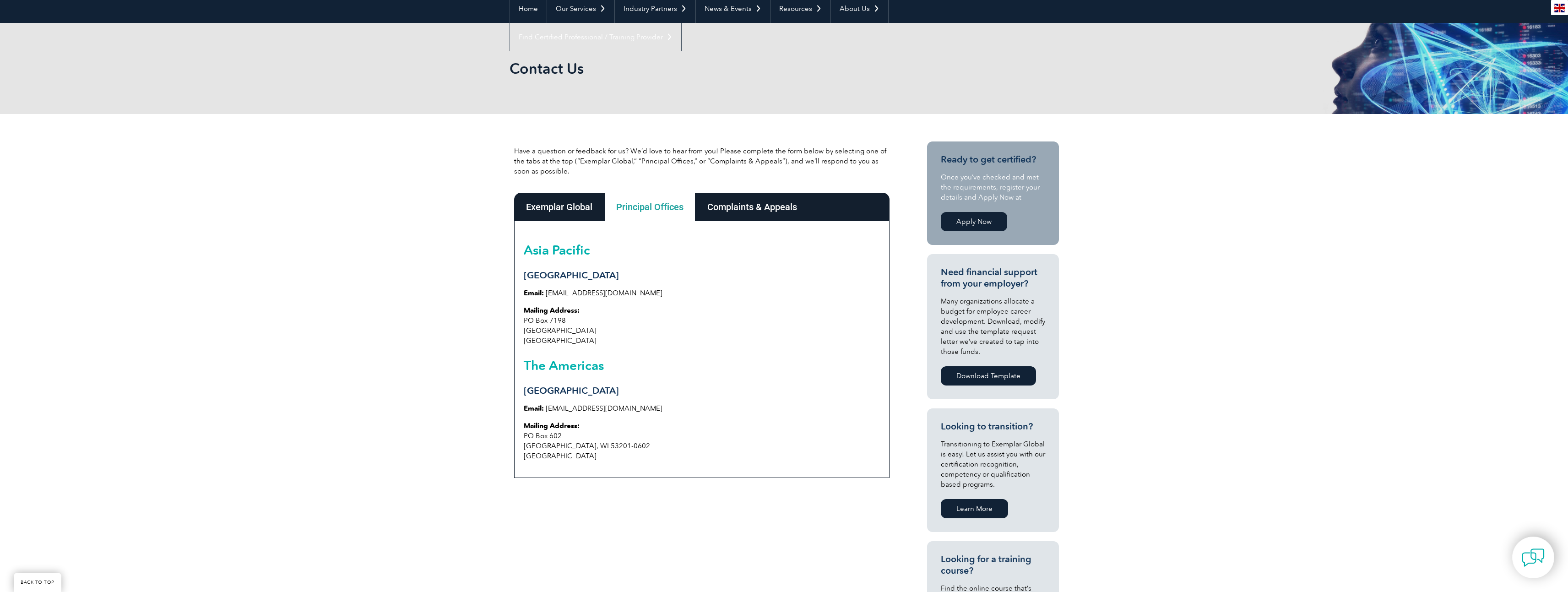
click at [555, 203] on div "Exemplar Global" at bounding box center [559, 207] width 90 height 29
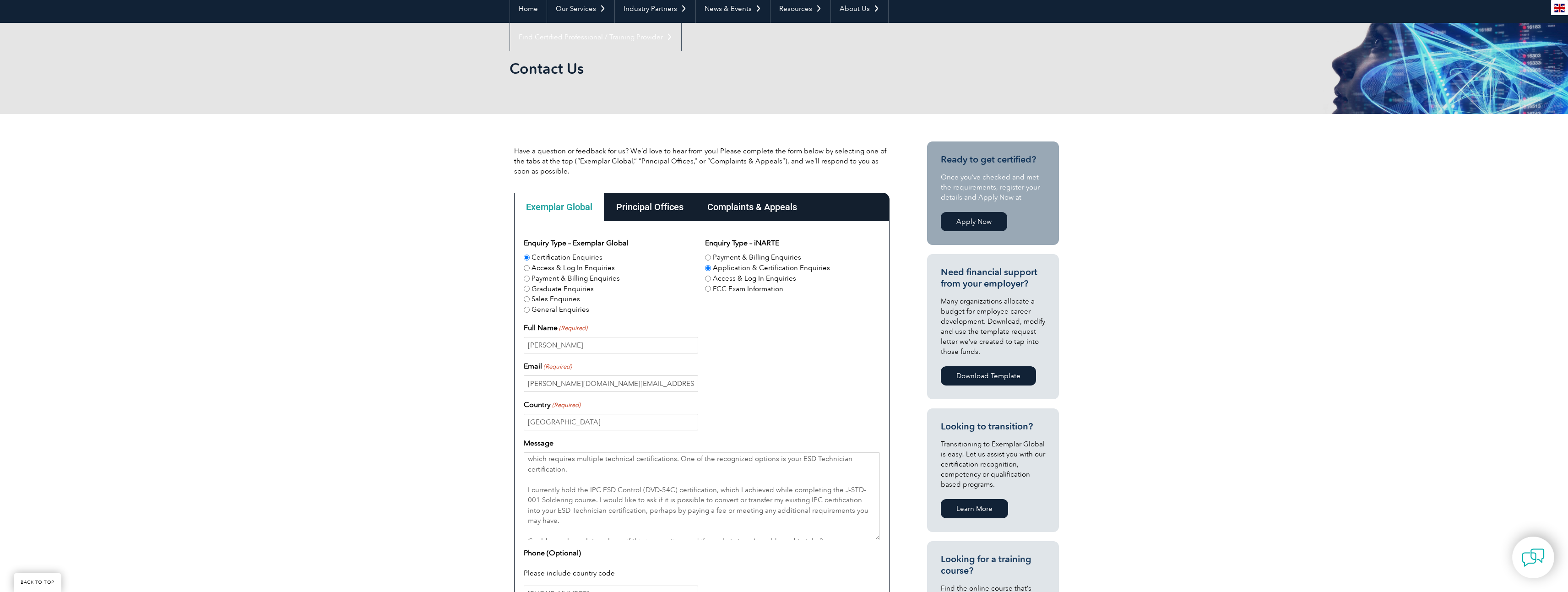
click at [749, 200] on div "Complaints & Appeals" at bounding box center [751, 207] width 113 height 29
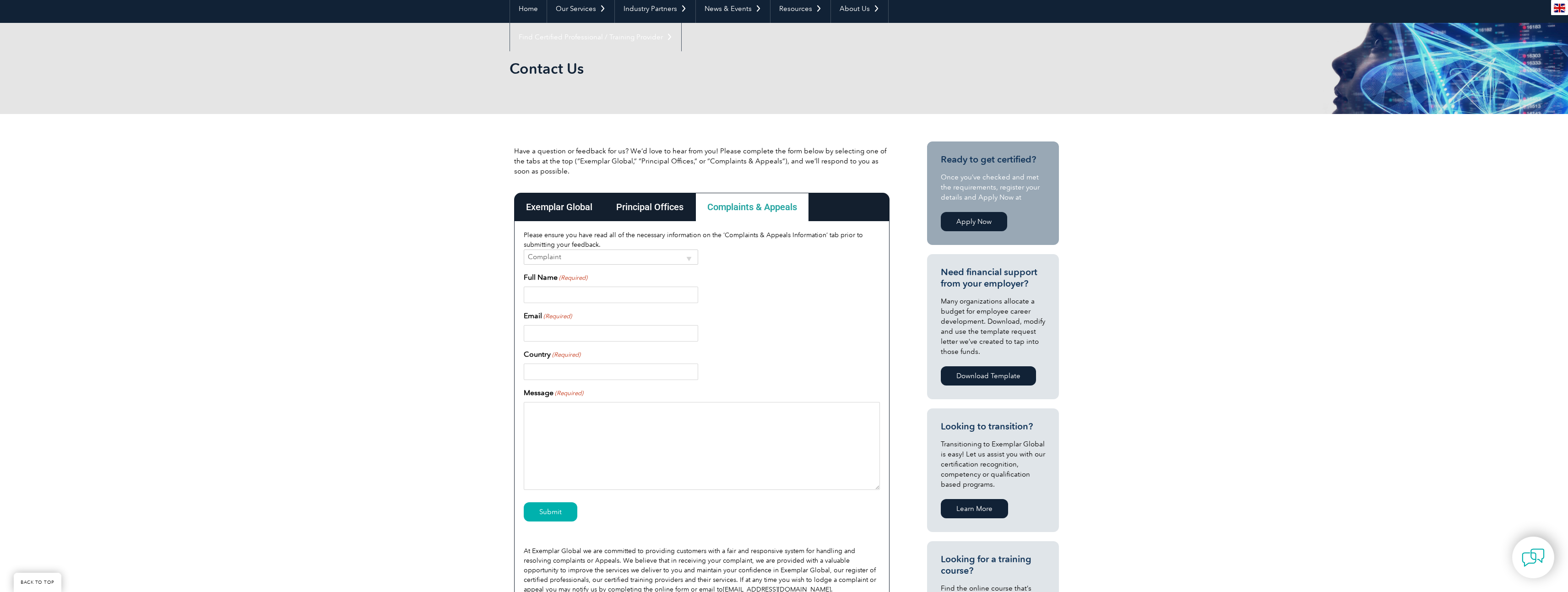
click at [656, 204] on div "Principal Offices" at bounding box center [650, 207] width 91 height 29
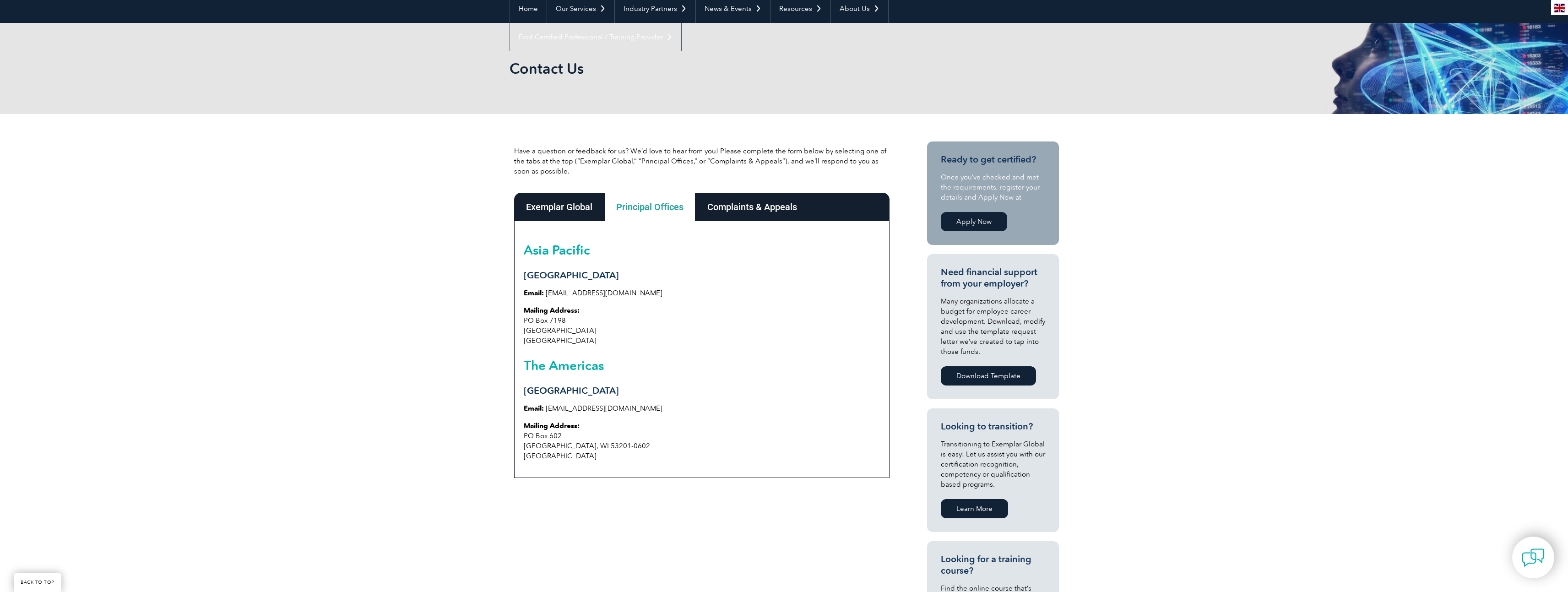
click at [561, 206] on div "Exemplar Global" at bounding box center [559, 207] width 90 height 29
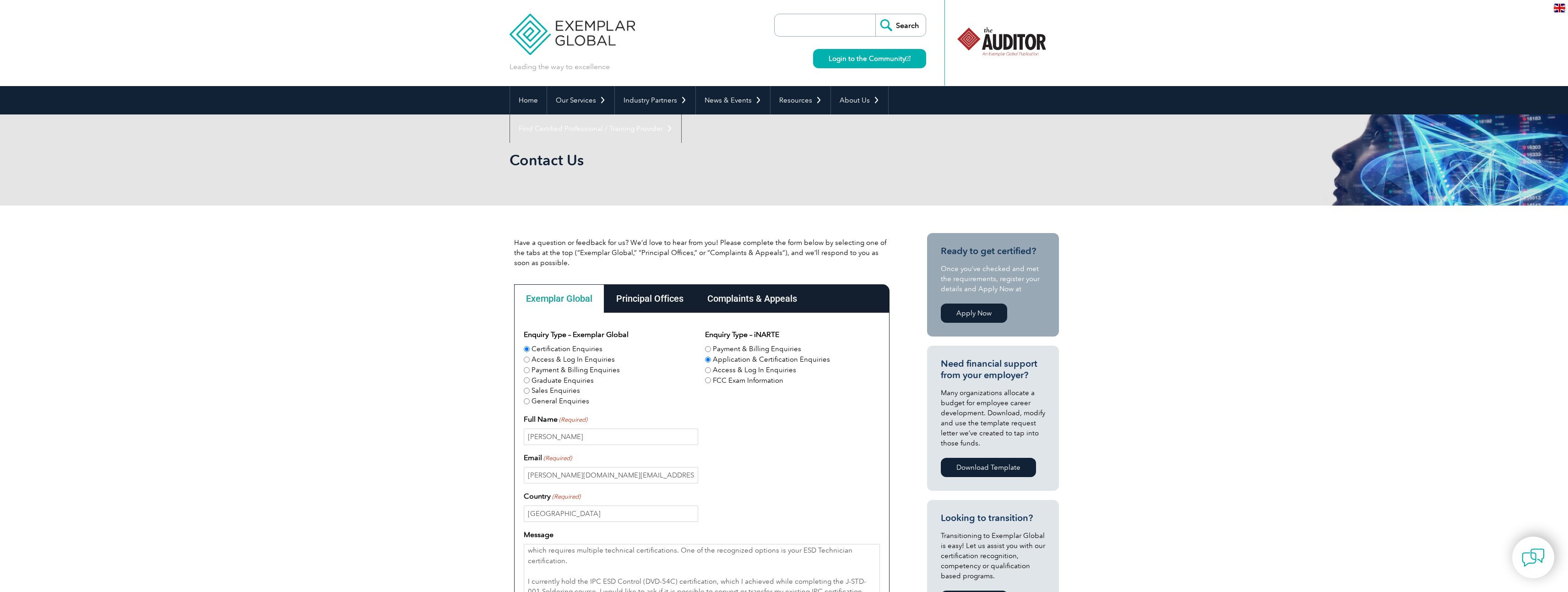
scroll to position [229, 0]
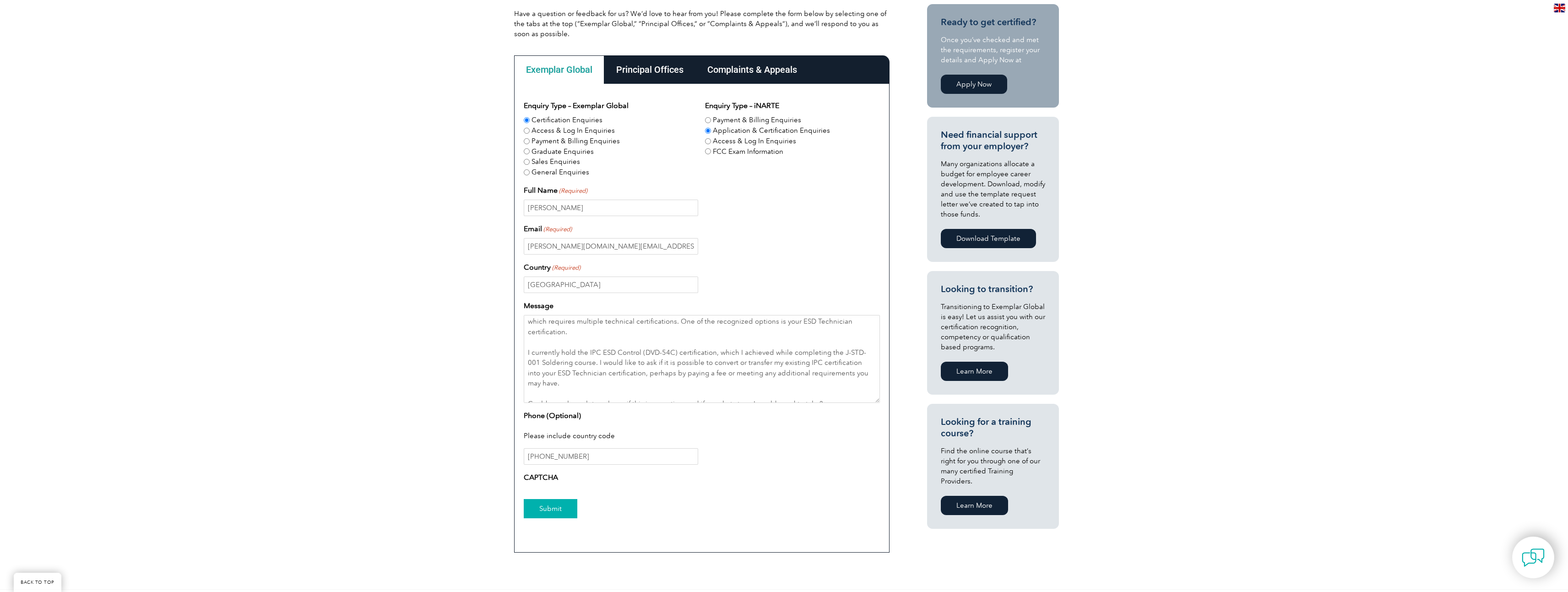
click at [546, 509] on input "Submit" at bounding box center [550, 508] width 54 height 19
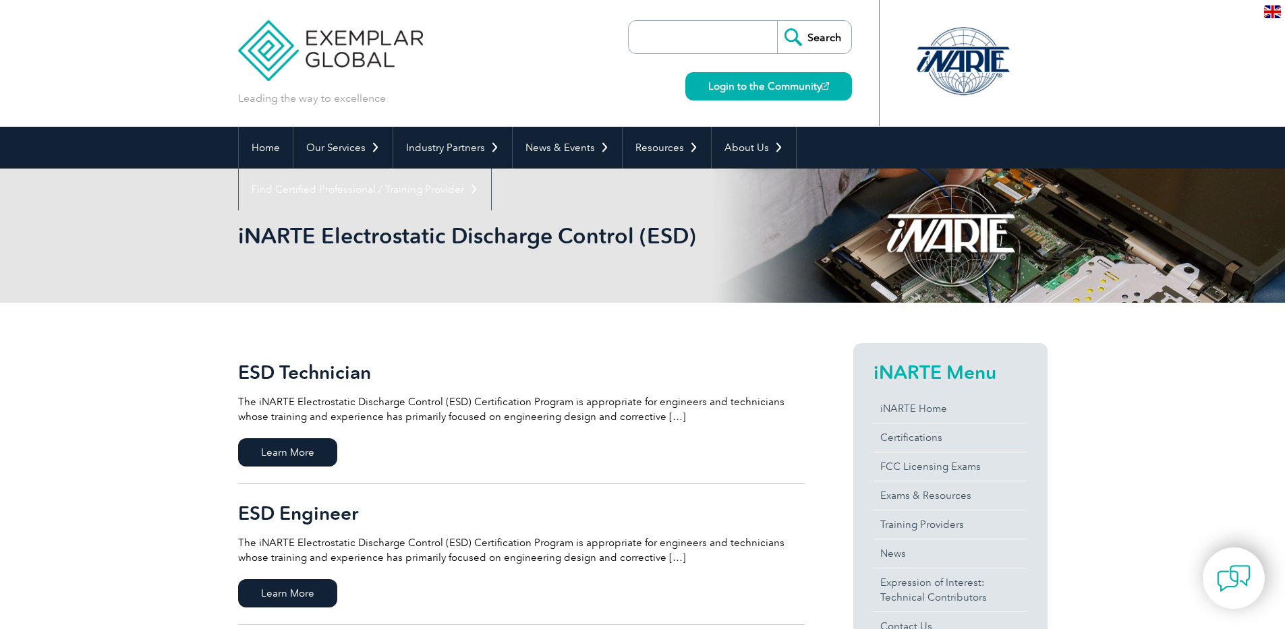
scroll to position [67, 0]
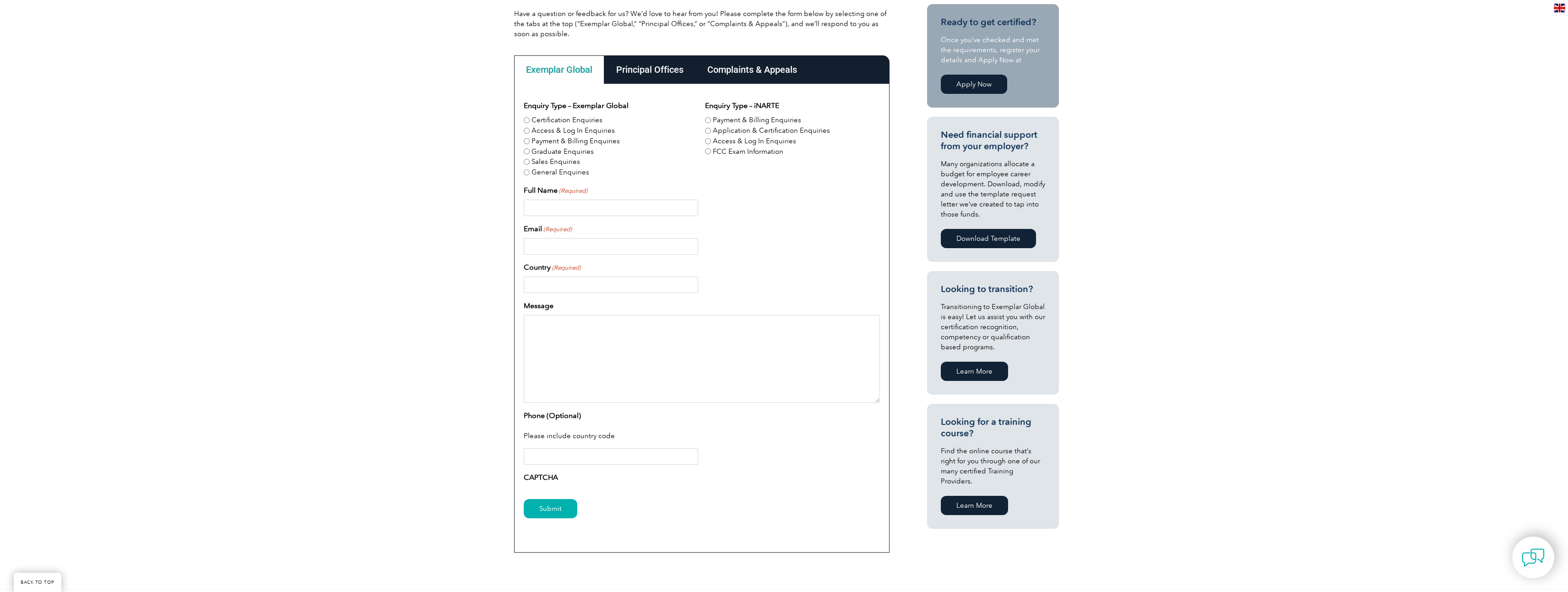
scroll to position [229, 0]
drag, startPoint x: 559, startPoint y: 358, endPoint x: 559, endPoint y: 350, distance: 8.0
paste textarea "I am currently serving in the [DEMOGRAPHIC_DATA] Army and pursuing the new Tech…"
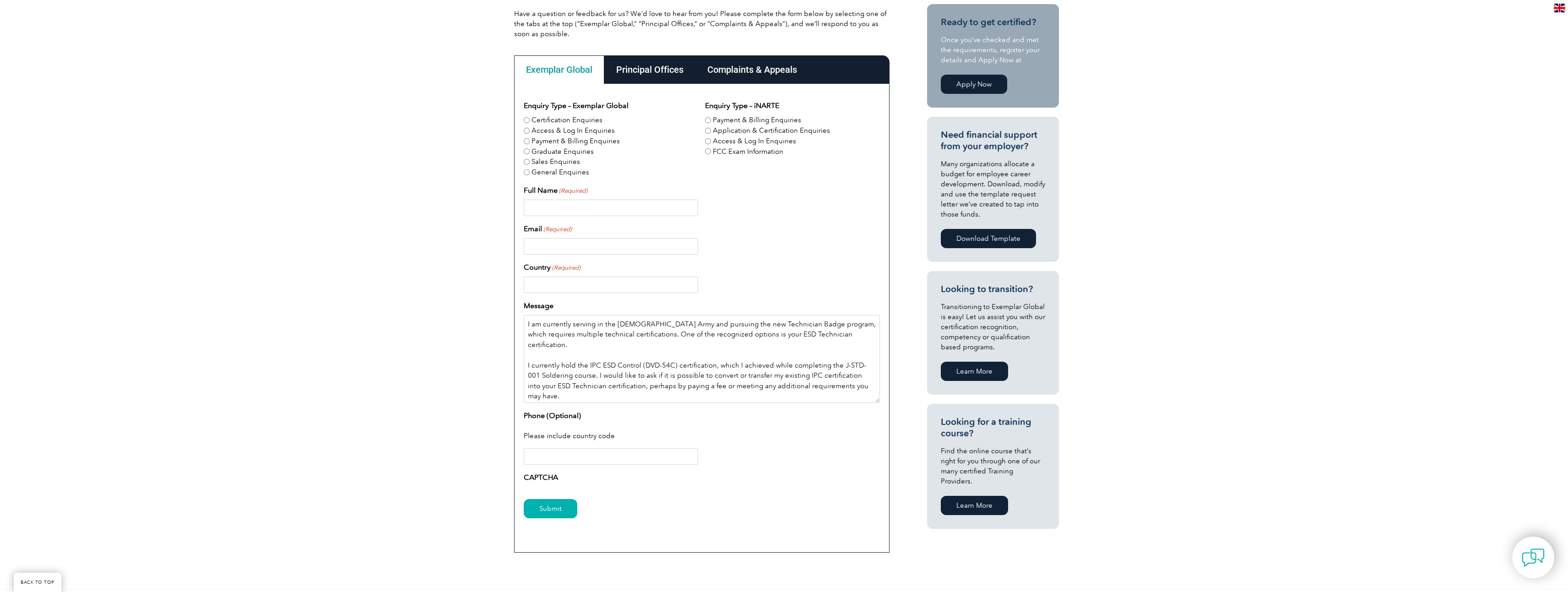
scroll to position [9, 0]
type textarea "I am currently serving in the [DEMOGRAPHIC_DATA] Army and pursuing the new Tech…"
click at [538, 280] on input "Country (Required)" at bounding box center [610, 284] width 174 height 16
type input "[GEOGRAPHIC_DATA]"
click at [540, 248] on input "Email (Required)" at bounding box center [610, 246] width 174 height 16
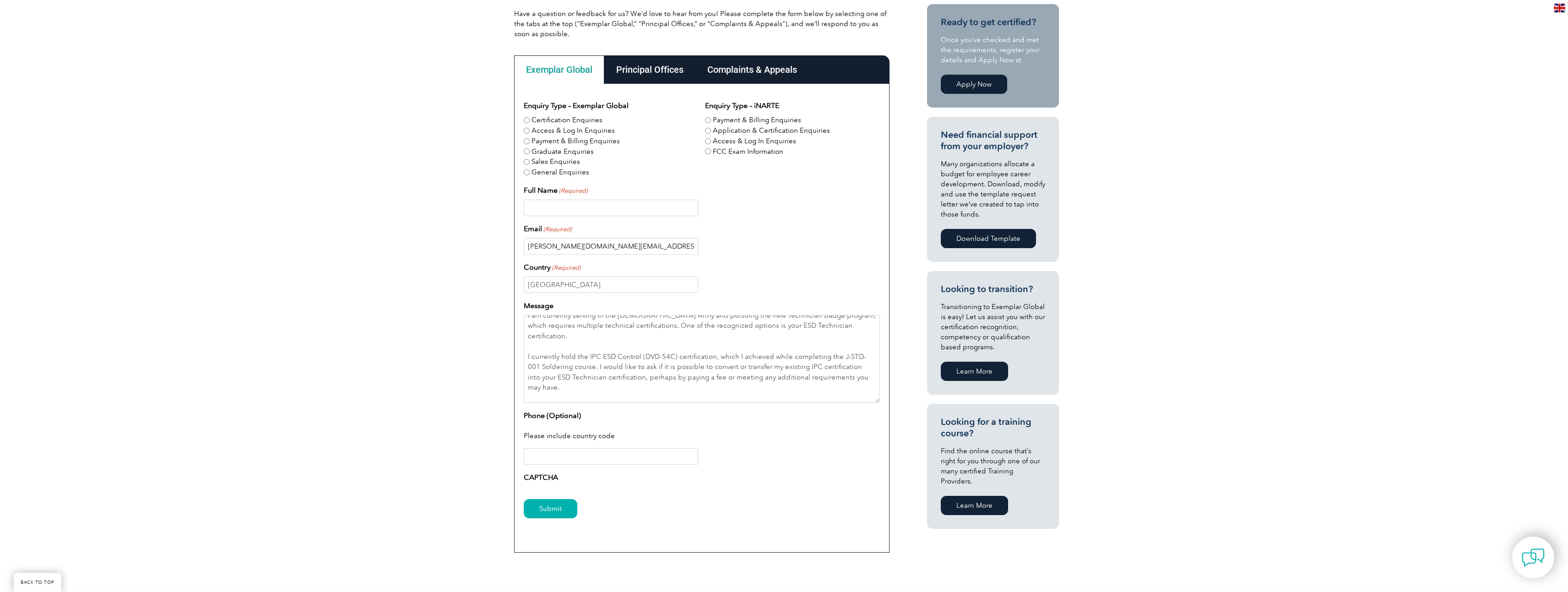
type input "joshua.t.collins8.mil@army.mil"
click at [536, 208] on input "Full Name (Required)" at bounding box center [610, 208] width 174 height 16
type input "[PERSON_NAME]"
click at [542, 454] on input "Phone (Optional)" at bounding box center [610, 456] width 174 height 16
paste input "[PHONE_NUMBER]"
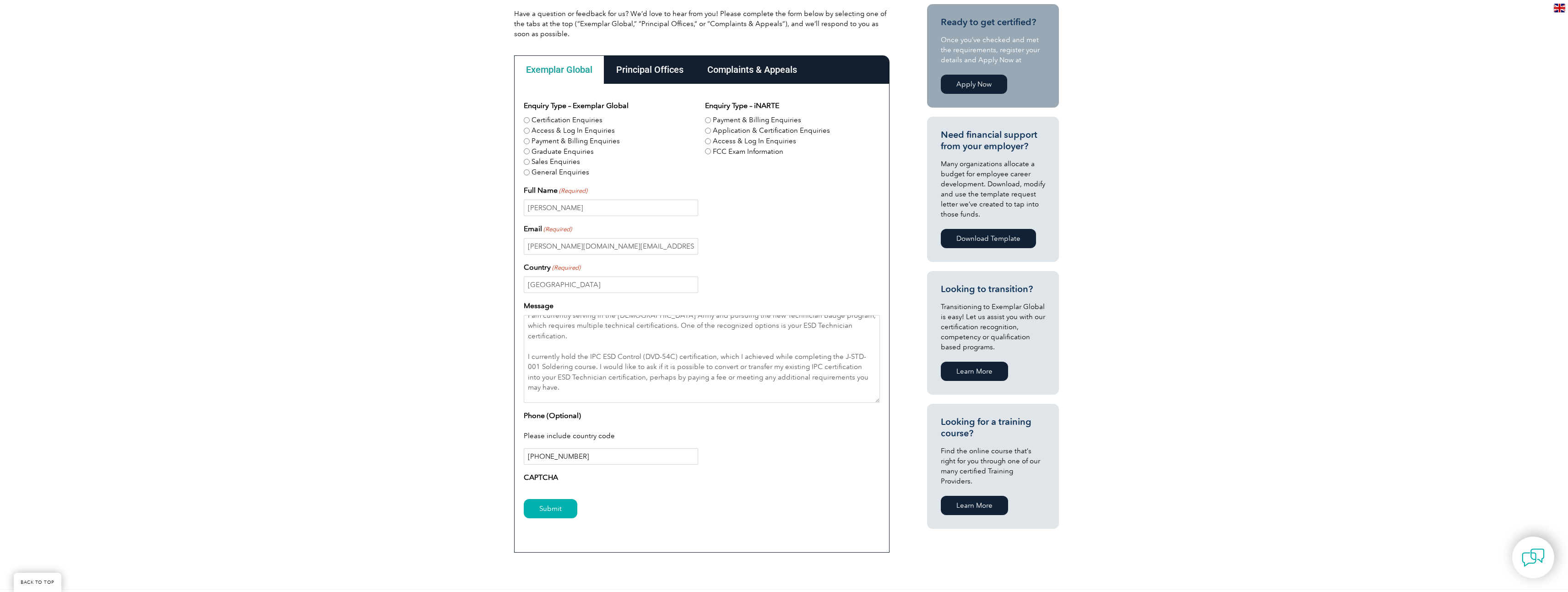
click at [528, 457] on input "[PHONE_NUMBER]" at bounding box center [610, 456] width 174 height 16
type input "1 706-791-0370"
click at [550, 511] on input "Submit" at bounding box center [550, 508] width 54 height 19
click at [531, 117] on label "Certification Enquiries" at bounding box center [567, 120] width 71 height 11
click at [529, 117] on input "Certification Enquiries" at bounding box center [526, 120] width 6 height 6
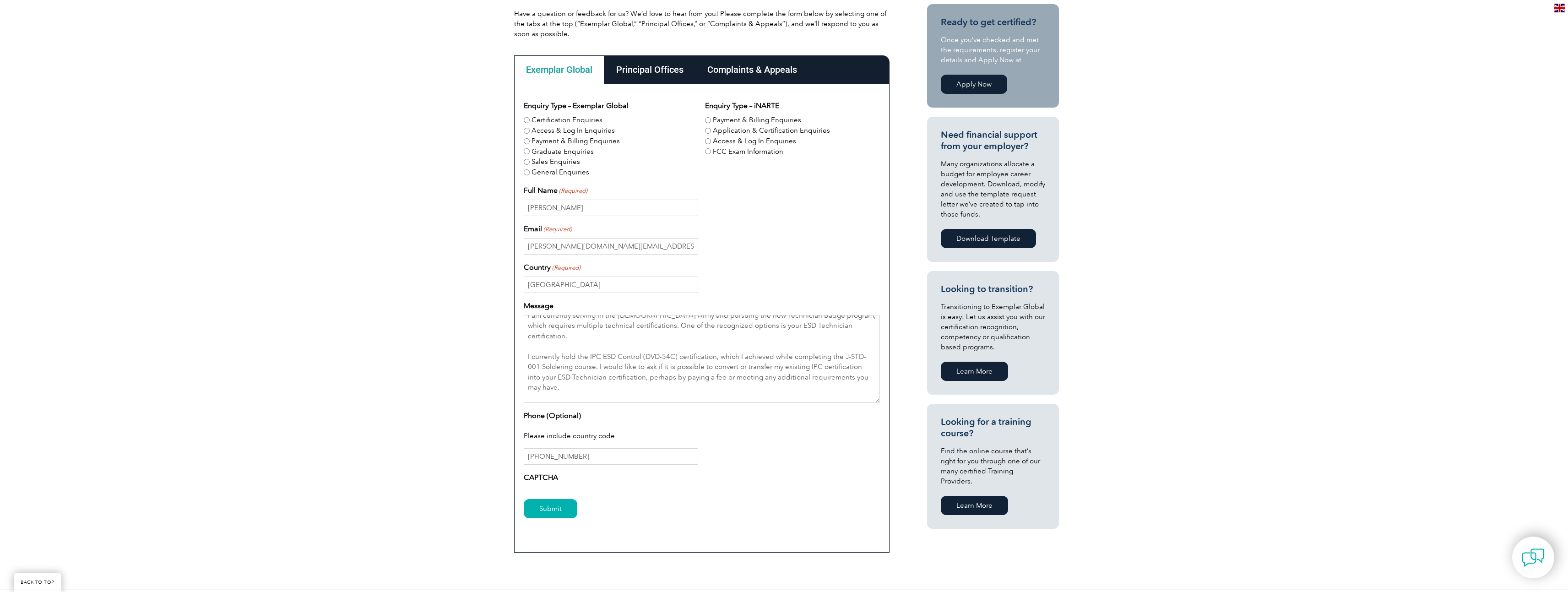
radio input "true"
click at [710, 128] on input "Application & Certification Enquiries" at bounding box center [707, 130] width 6 height 6
radio input "true"
click at [565, 513] on input "Submit" at bounding box center [550, 508] width 54 height 19
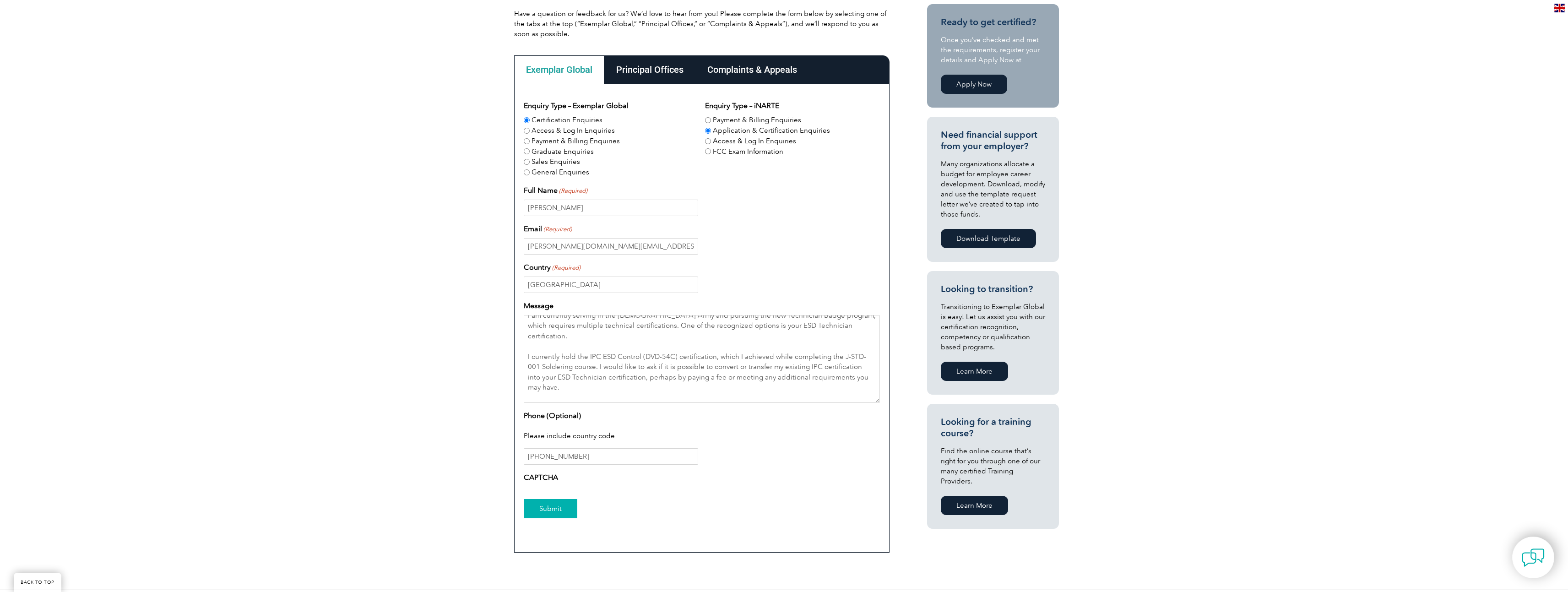
click at [565, 513] on input "Submit" at bounding box center [550, 508] width 54 height 19
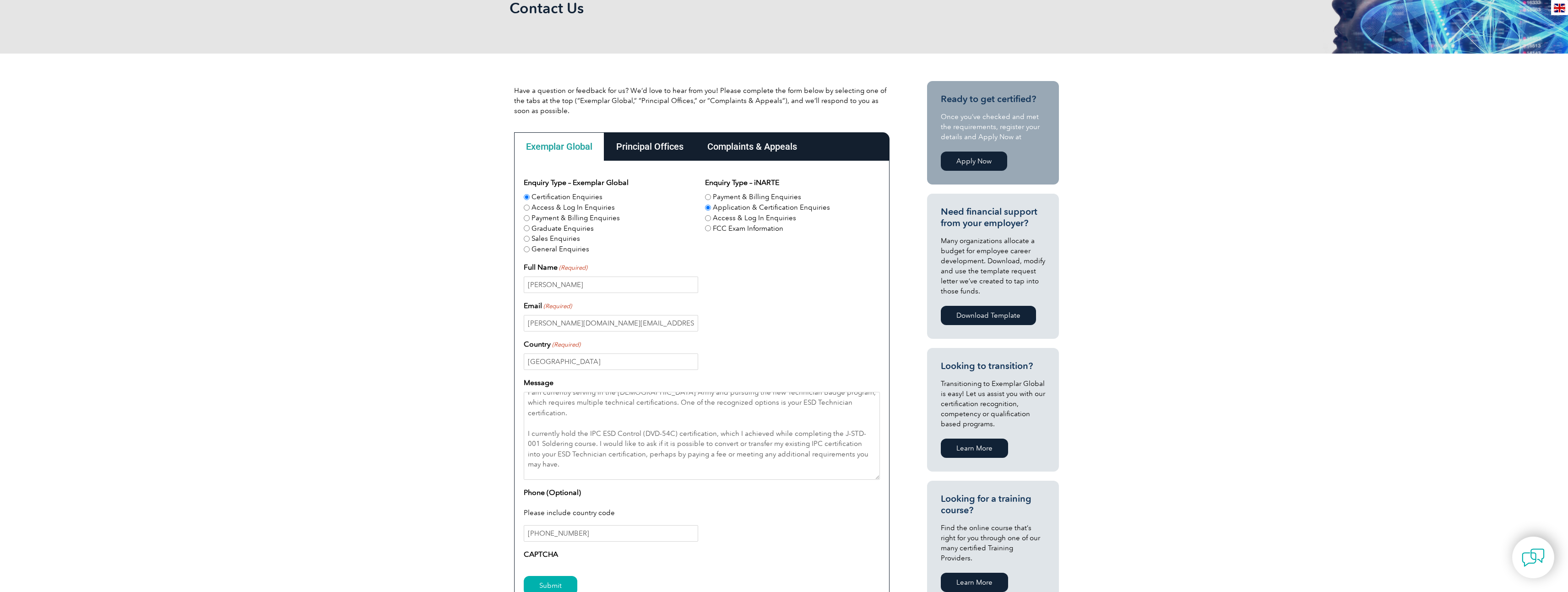
scroll to position [45, 0]
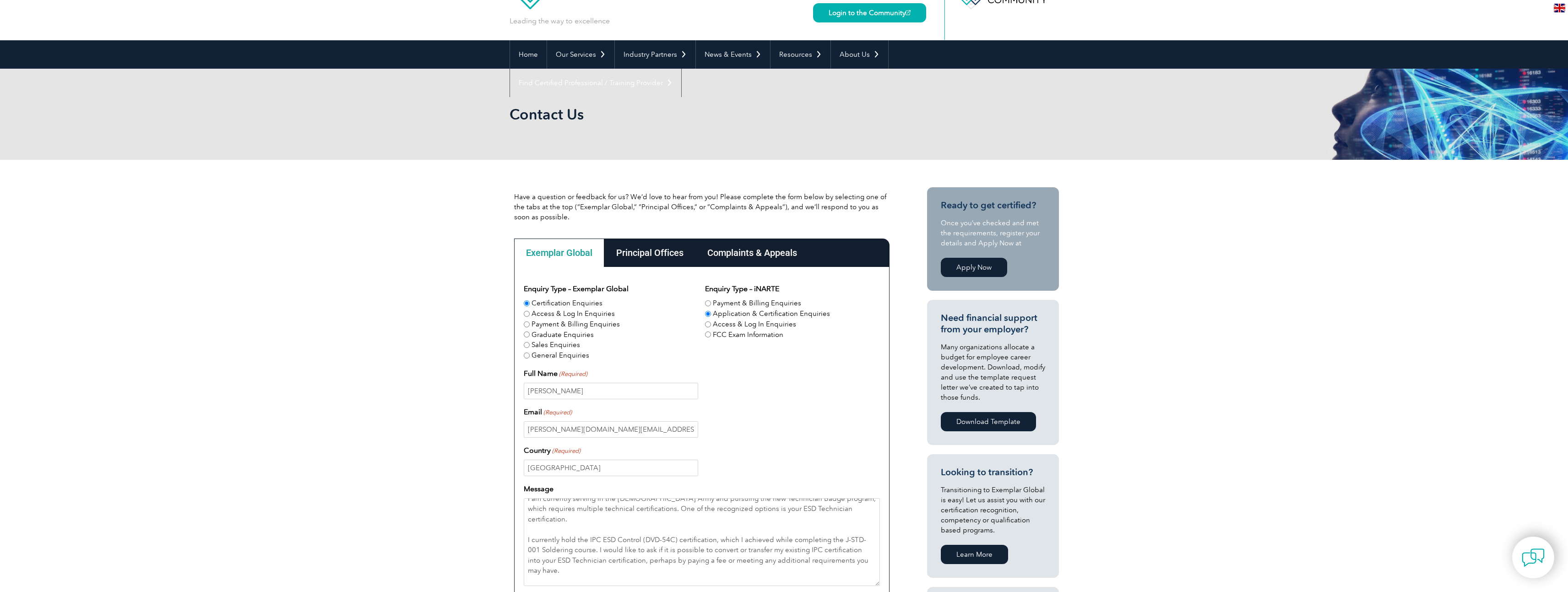
click at [646, 258] on div "Principal Offices" at bounding box center [650, 253] width 91 height 29
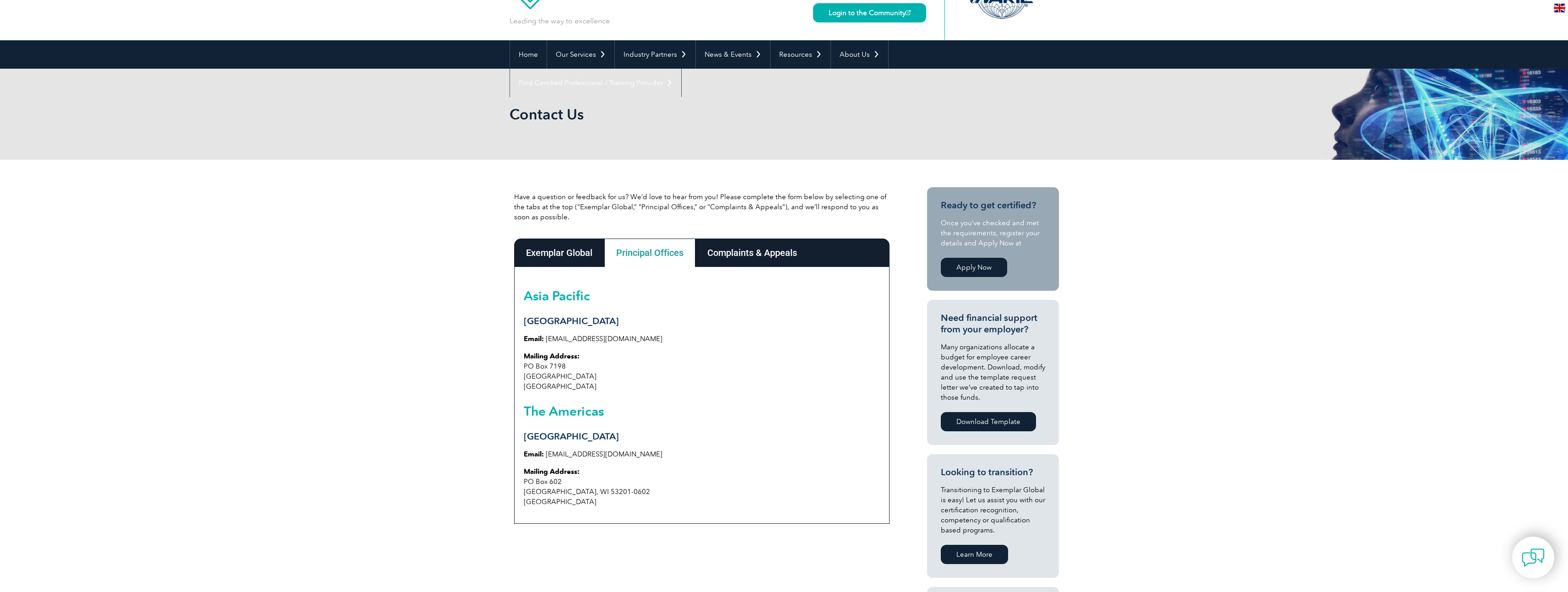
click at [781, 261] on div "Complaints & Appeals" at bounding box center [751, 253] width 113 height 29
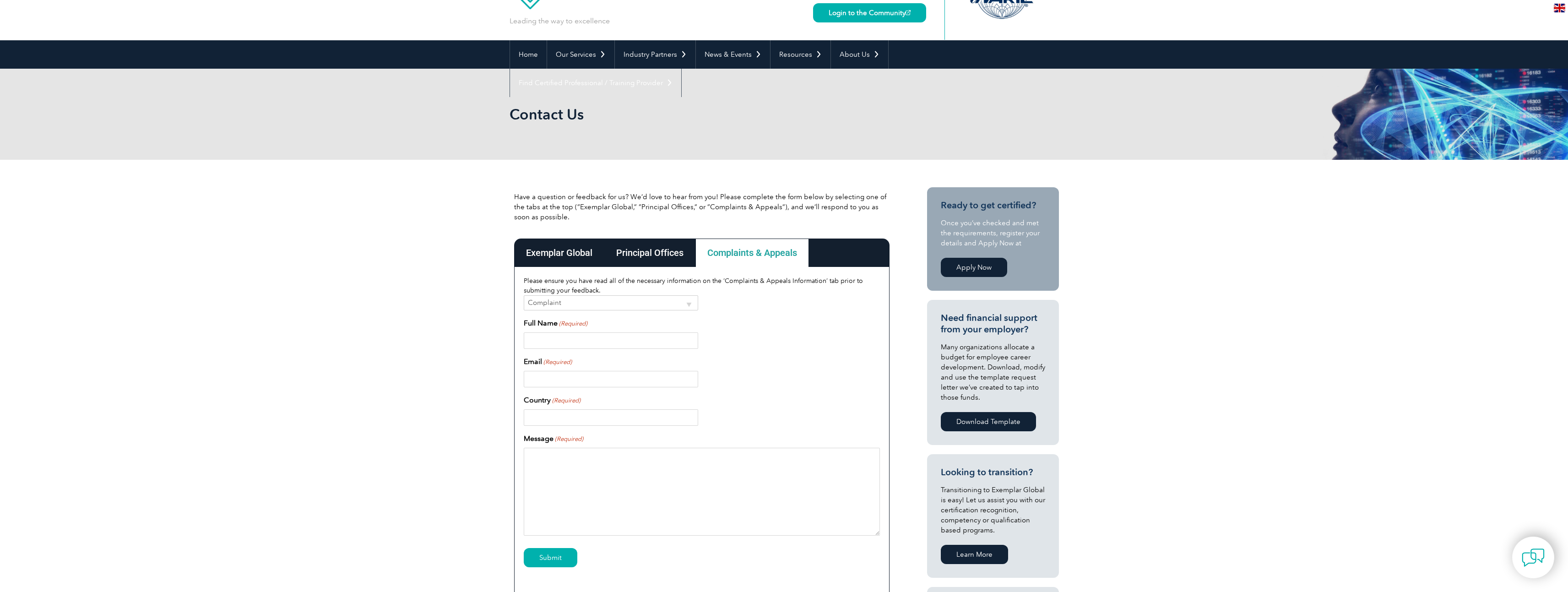
click at [673, 257] on div "Principal Offices" at bounding box center [650, 253] width 91 height 29
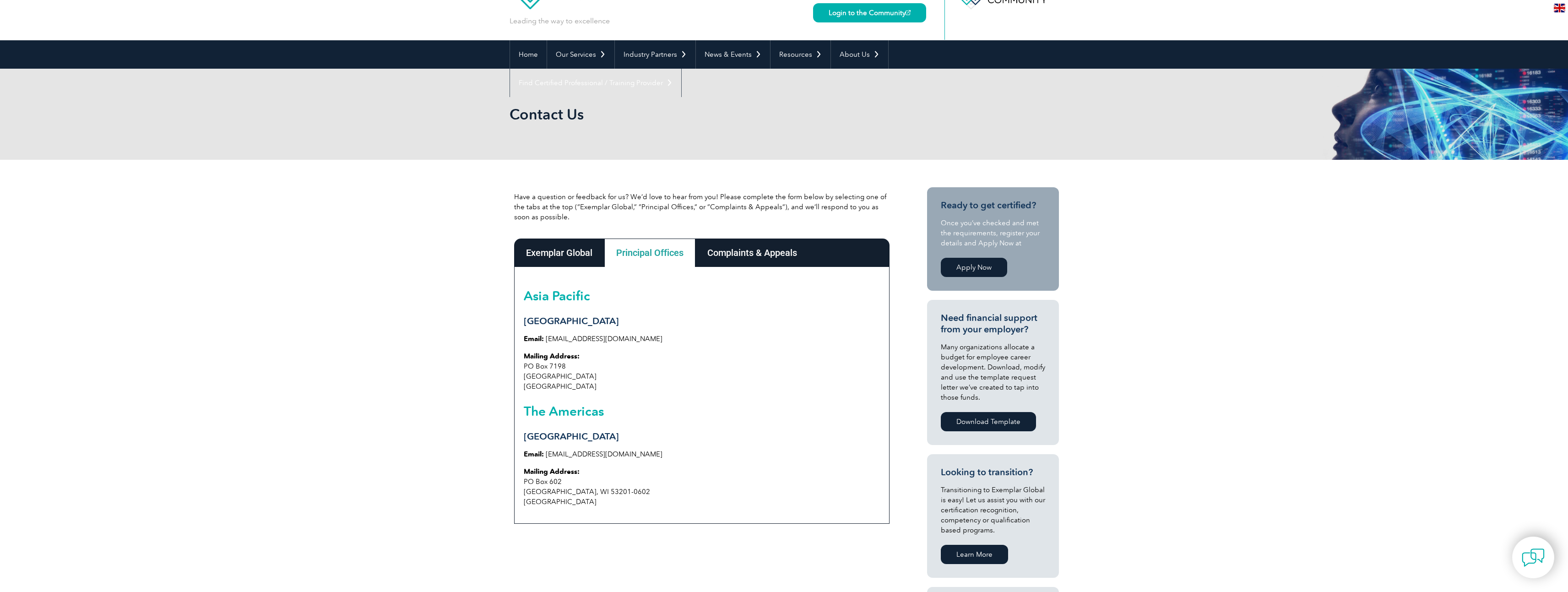
click at [565, 258] on div "Exemplar Global" at bounding box center [559, 253] width 90 height 29
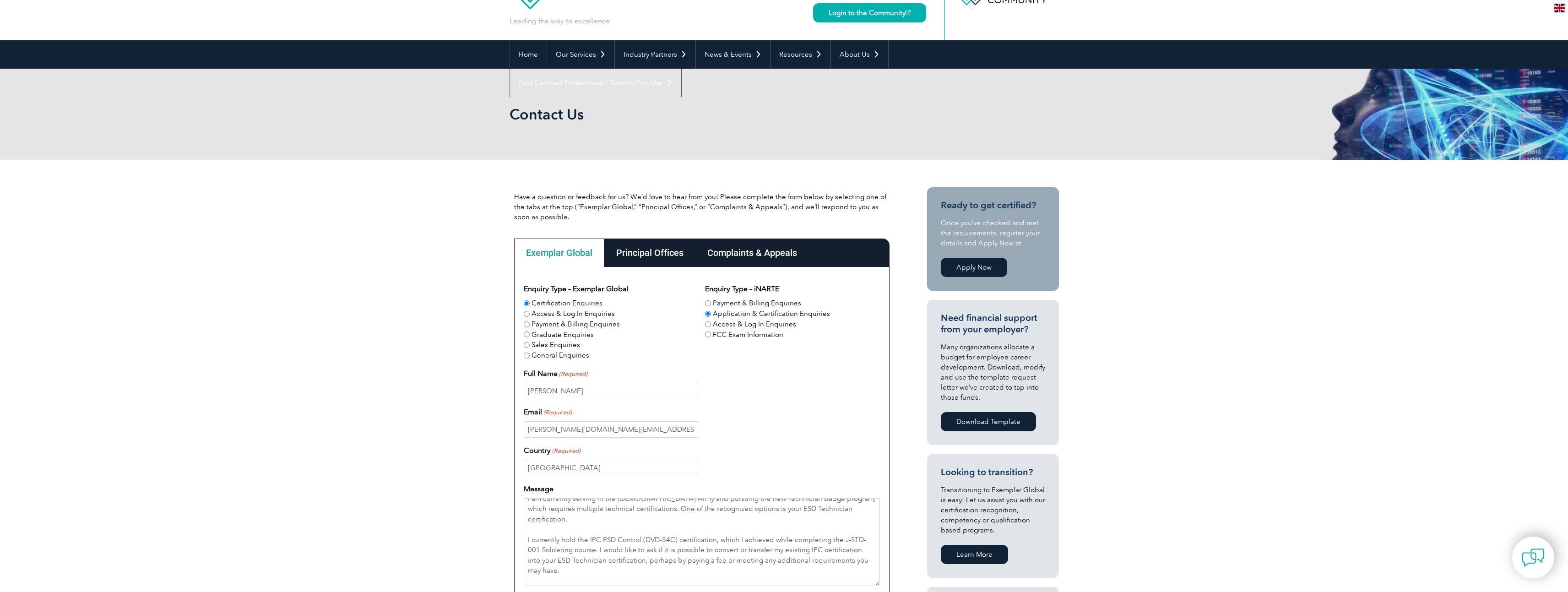
click at [708, 314] on input "Application & Certification Enquiries" at bounding box center [707, 314] width 6 height 6
click at [527, 304] on input "Certification Enquiries" at bounding box center [526, 303] width 6 height 6
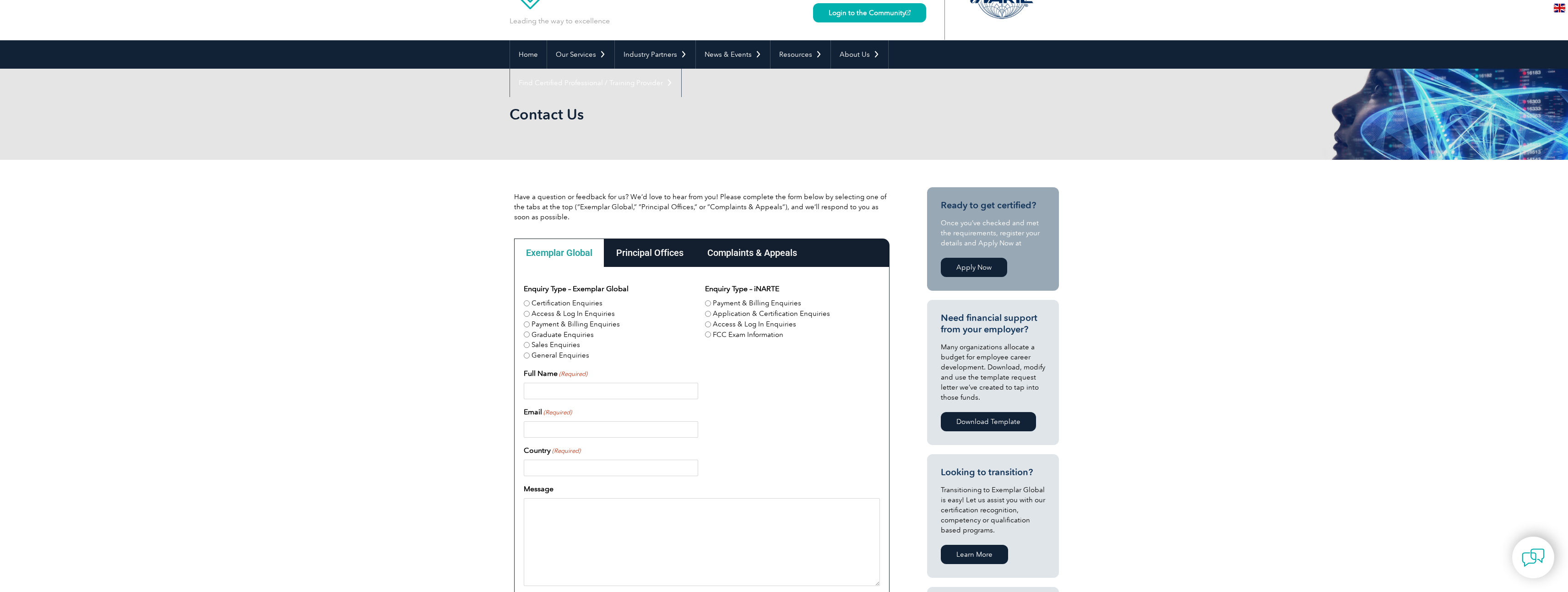
scroll to position [45, 0]
click at [707, 312] on input "Application & Certification Enquiries" at bounding box center [707, 314] width 6 height 6
radio input "true"
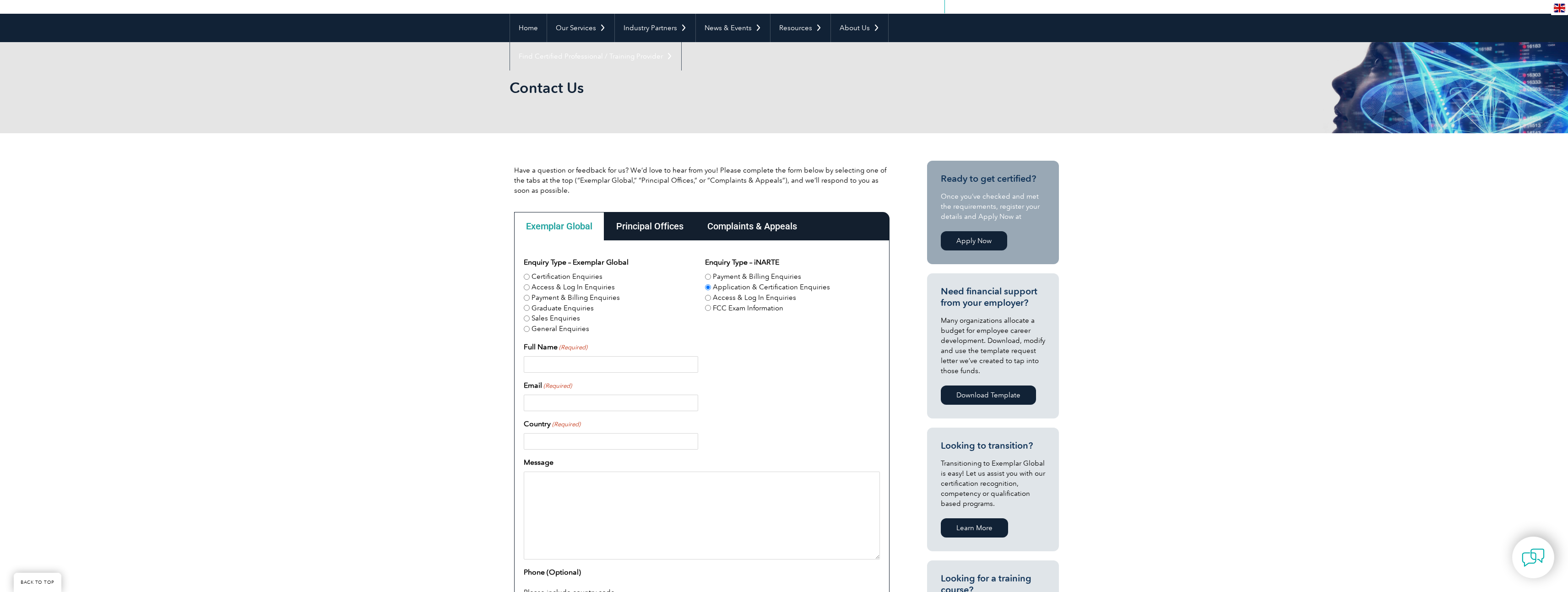
scroll to position [137, 0]
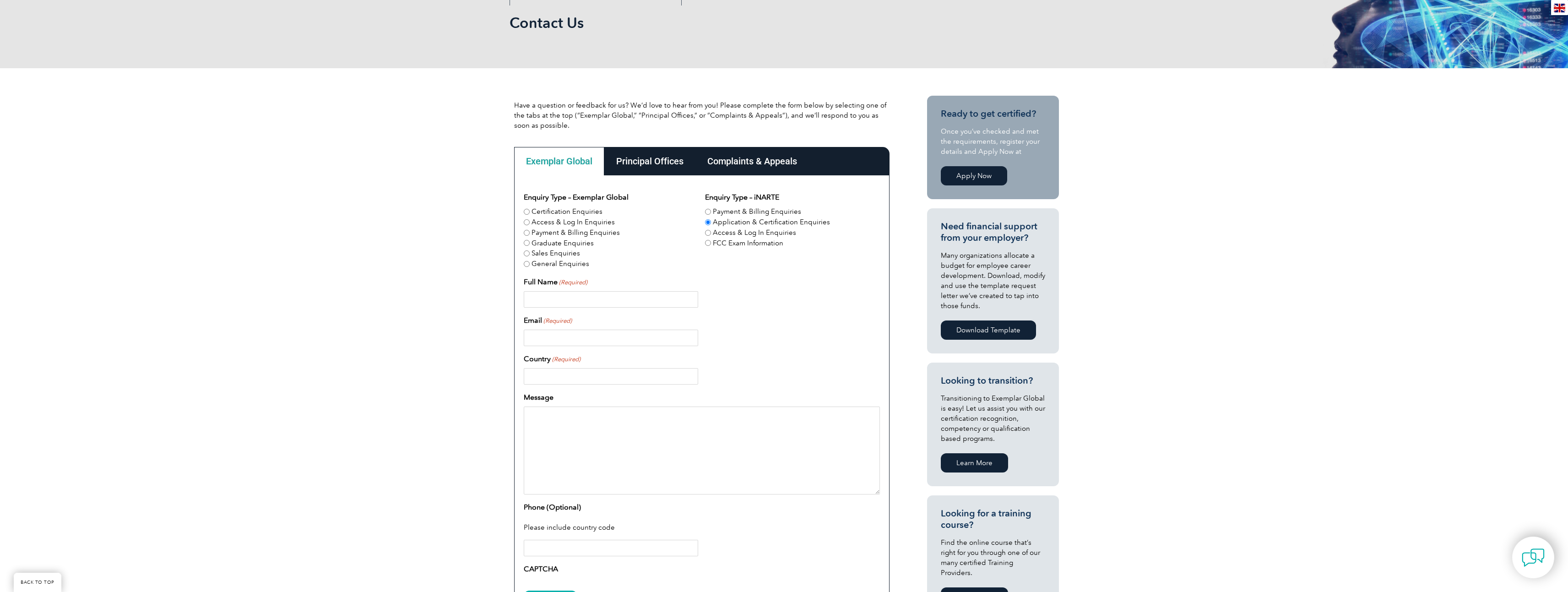
click at [559, 428] on textarea "Message" at bounding box center [701, 450] width 356 height 88
paste textarea "[PHONE_NUMBER]"
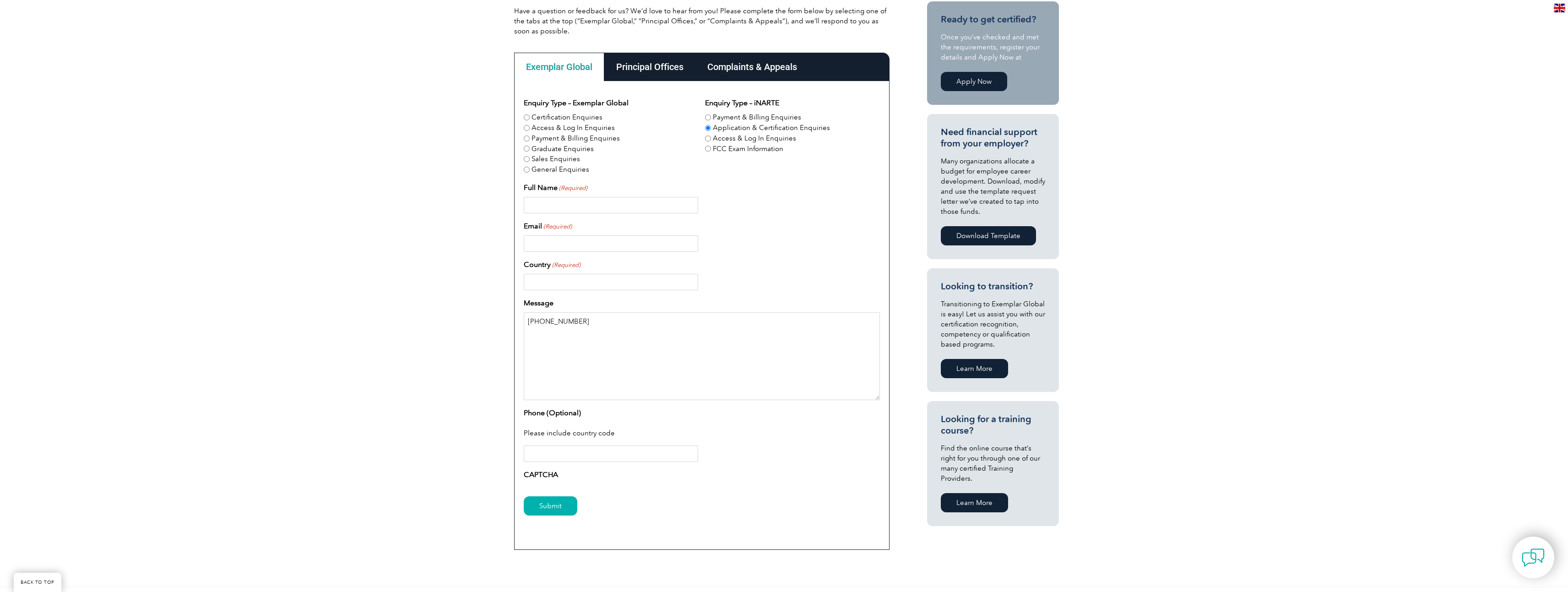
scroll to position [275, 0]
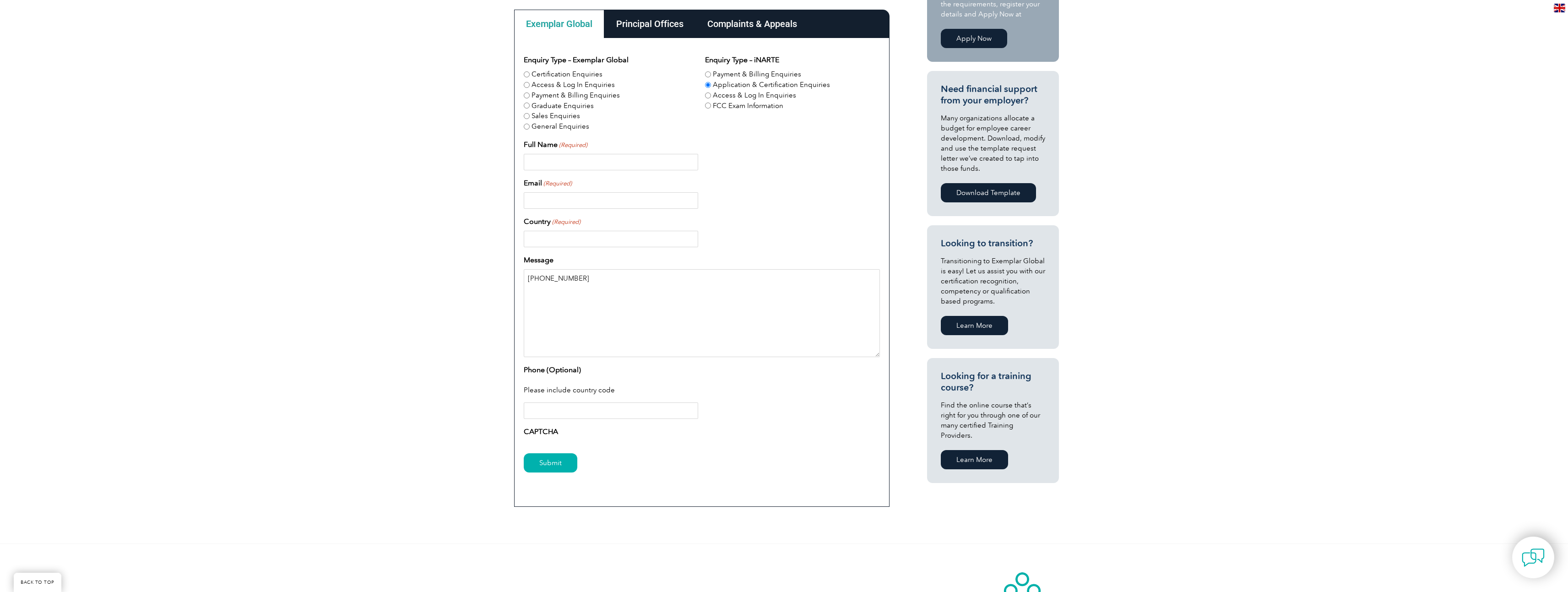
type textarea "[PHONE_NUMBER]"
type input "[PHONE_NUMBER]"
drag, startPoint x: 577, startPoint y: 282, endPoint x: 481, endPoint y: 282, distance: 96.0
click at [388, 292] on div "Have a question or feedback for us? We’d love to hear from you! Please complete…" at bounding box center [784, 237] width 1568 height 612
click at [549, 282] on textarea "Message" at bounding box center [701, 313] width 356 height 88
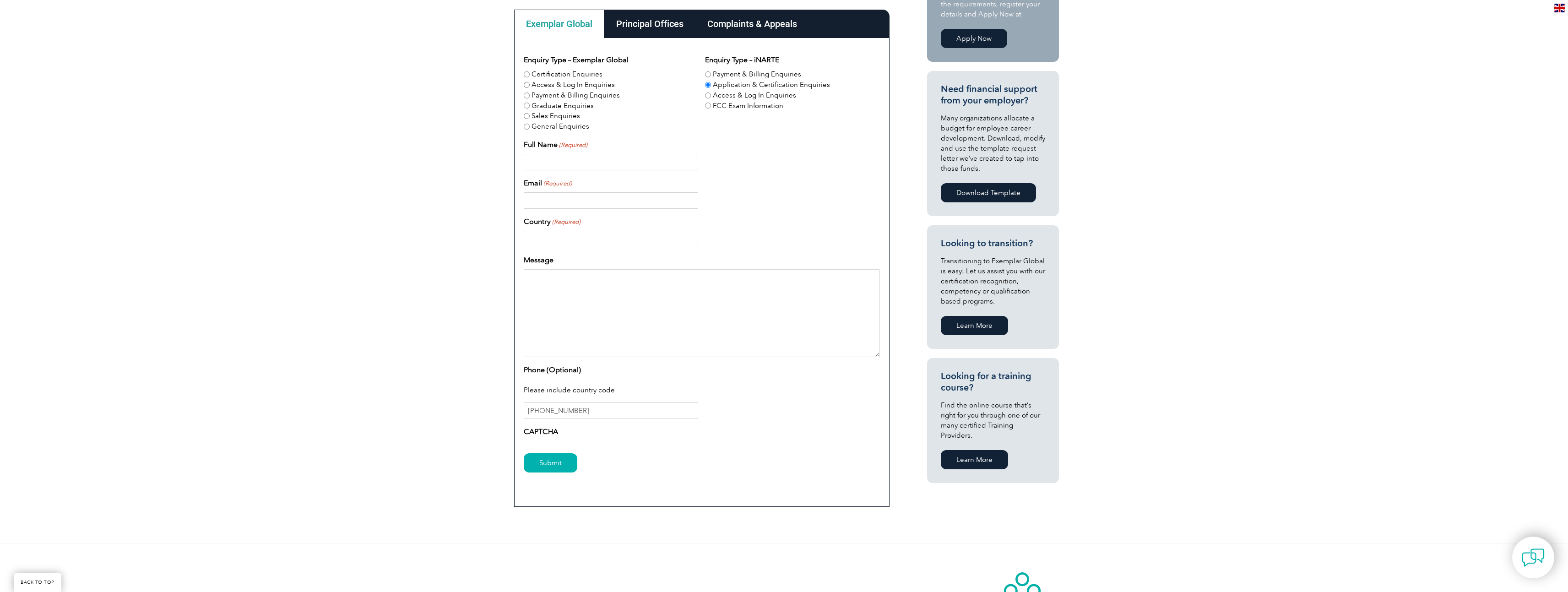
paste textarea "I am currently serving in the [DEMOGRAPHIC_DATA] Army and pursuing the new Tech…"
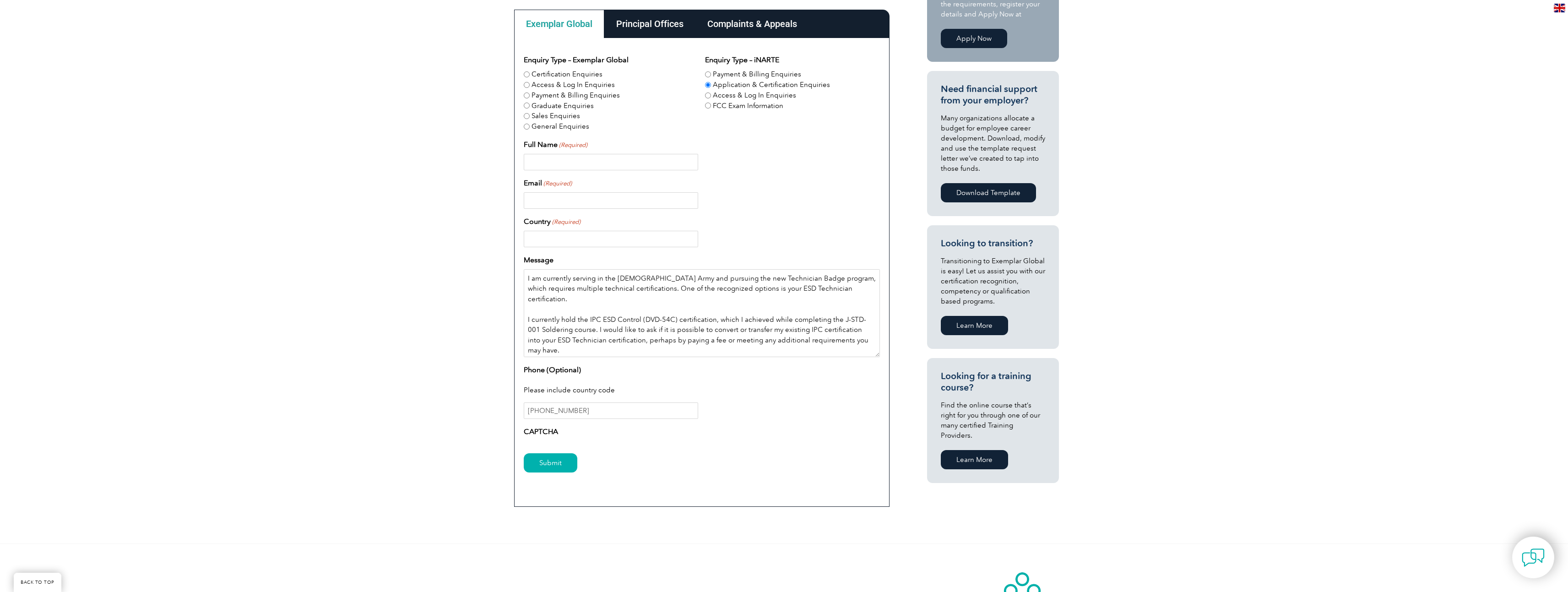
scroll to position [9, 0]
type textarea "I am currently serving in the [DEMOGRAPHIC_DATA] Army and pursuing the new Tech…"
click at [550, 240] on input "Country (Required)" at bounding box center [610, 239] width 174 height 16
type input "[GEOGRAPHIC_DATA]"
click at [540, 198] on input "Email (Required)" at bounding box center [610, 200] width 174 height 16
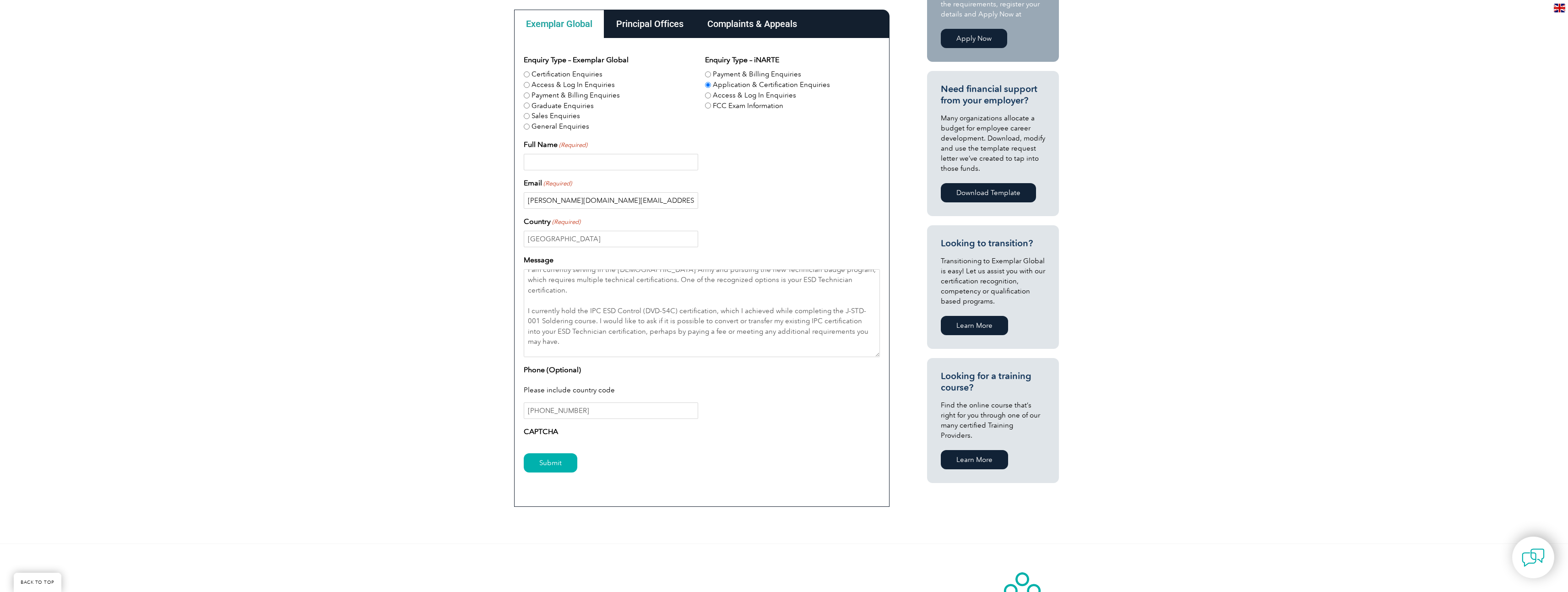
type input "[PERSON_NAME][DOMAIN_NAME][EMAIL_ADDRESS][DOMAIN_NAME]"
click at [550, 156] on input "Full Name (Required)" at bounding box center [610, 162] width 174 height 16
type input "[PERSON_NAME]"
click at [562, 468] on input "Submit" at bounding box center [550, 463] width 54 height 19
click at [547, 458] on input "Submit" at bounding box center [550, 463] width 54 height 19
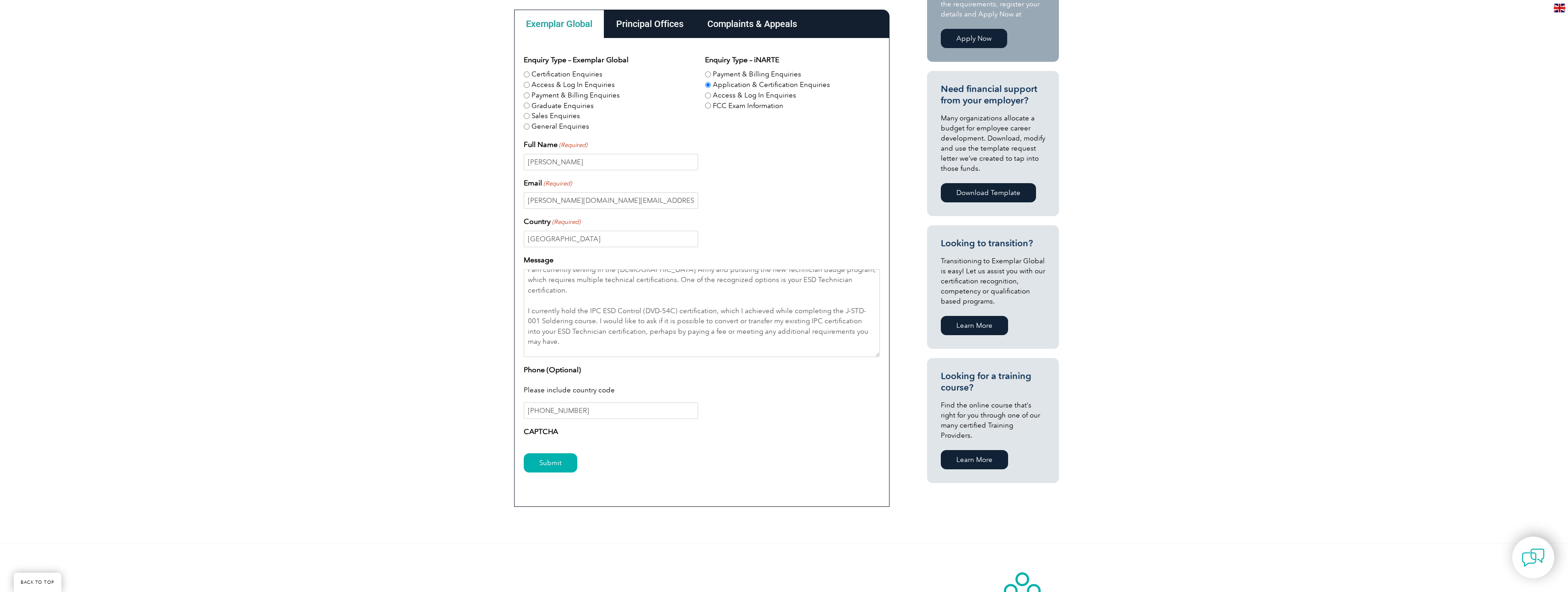
click at [542, 431] on label "CAPTCHA" at bounding box center [540, 432] width 35 height 11
click at [529, 410] on input "[PHONE_NUMBER]" at bounding box center [610, 411] width 174 height 16
click at [523, 410] on input "[PHONE_NUMBER]" at bounding box center [610, 411] width 174 height 16
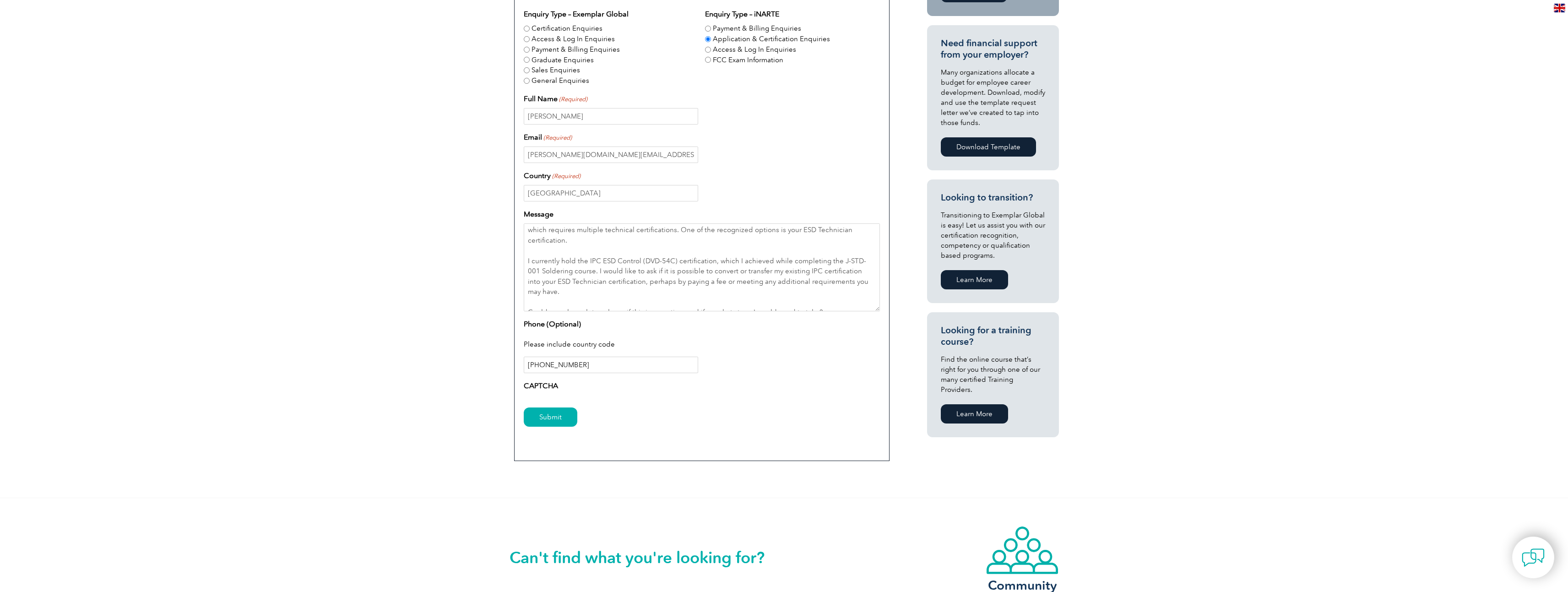
scroll to position [45, 0]
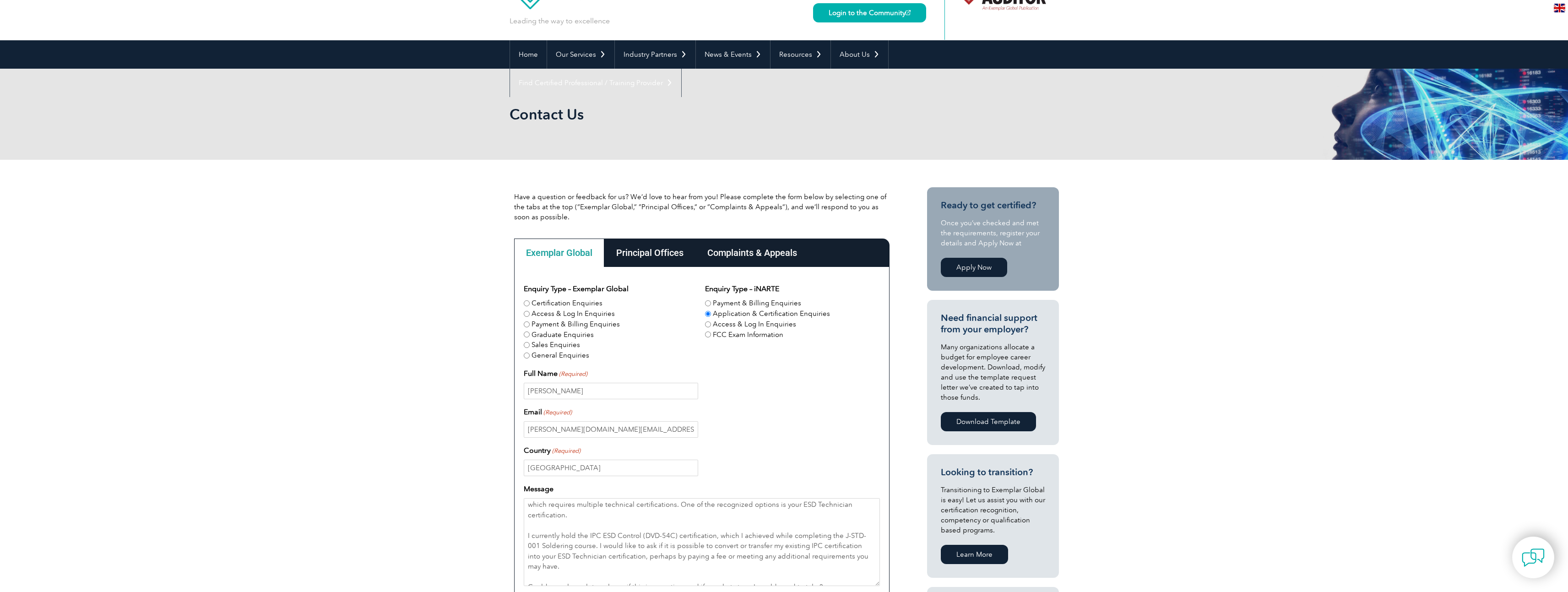
click at [653, 262] on div "Principal Offices" at bounding box center [650, 253] width 91 height 29
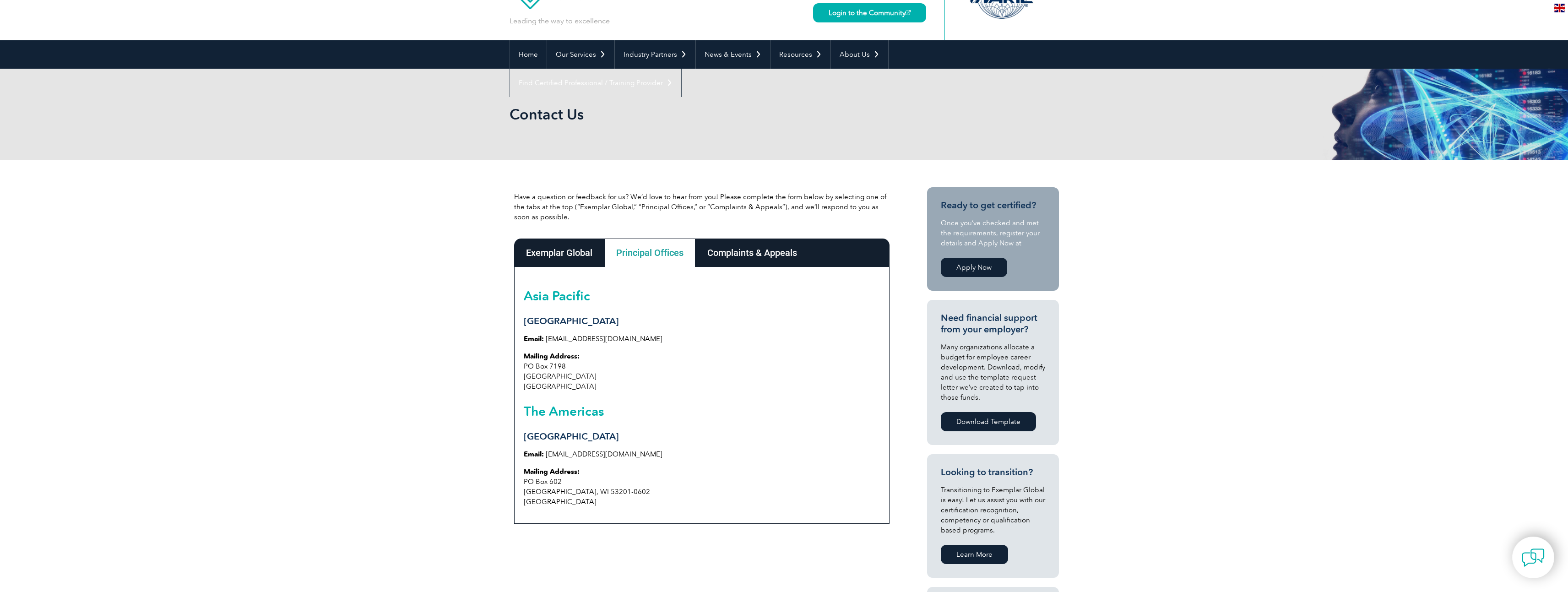
drag, startPoint x: 631, startPoint y: 455, endPoint x: 547, endPoint y: 454, distance: 84.0
click at [547, 454] on p "Email: [EMAIL_ADDRESS][DOMAIN_NAME]" at bounding box center [701, 454] width 356 height 10
copy link "[EMAIL_ADDRESS][DOMAIN_NAME]"
click at [626, 455] on p "Email: [EMAIL_ADDRESS][DOMAIN_NAME]" at bounding box center [701, 454] width 356 height 10
click at [612, 449] on div "[GEOGRAPHIC_DATA] Email: [EMAIL_ADDRESS][DOMAIN_NAME] Mailing Address: [STREET_…" at bounding box center [701, 395] width 375 height 257
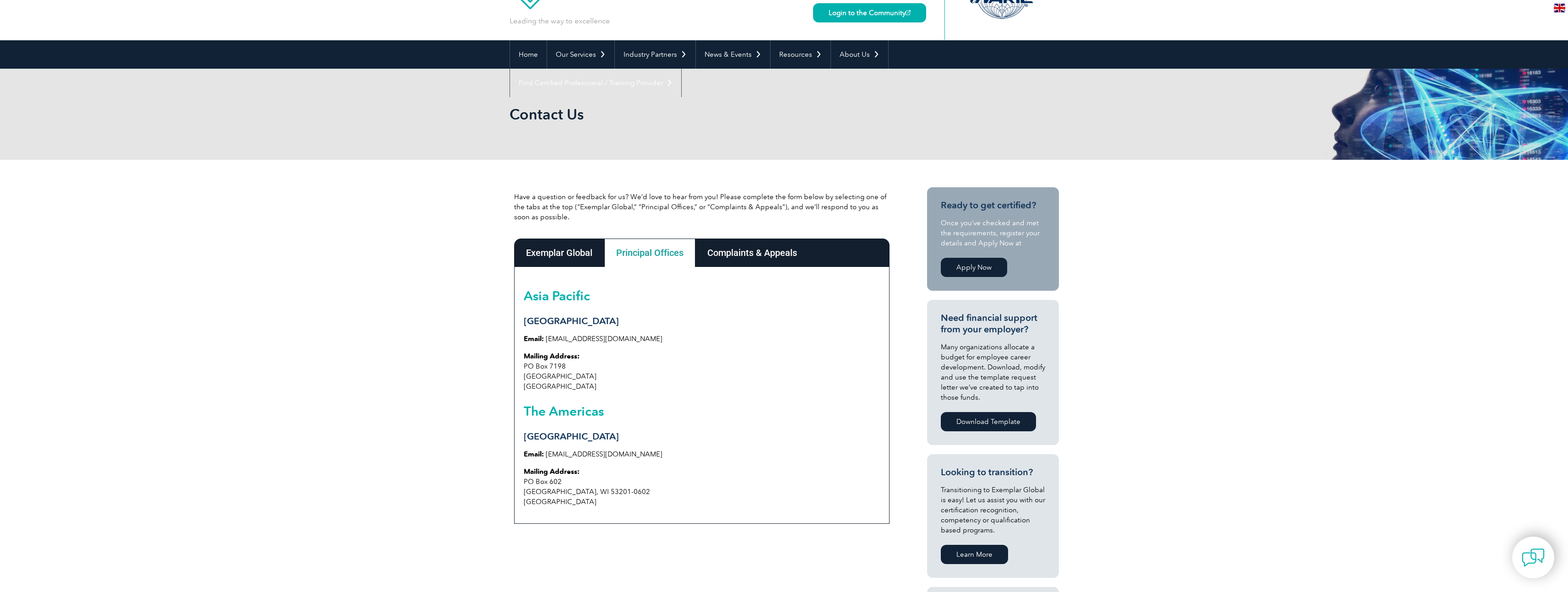
click at [627, 456] on p "Email: [EMAIL_ADDRESS][DOMAIN_NAME]" at bounding box center [701, 454] width 356 height 10
click at [624, 454] on link "[EMAIL_ADDRESS][DOMAIN_NAME]" at bounding box center [604, 454] width 117 height 8
